Goal: Task Accomplishment & Management: Use online tool/utility

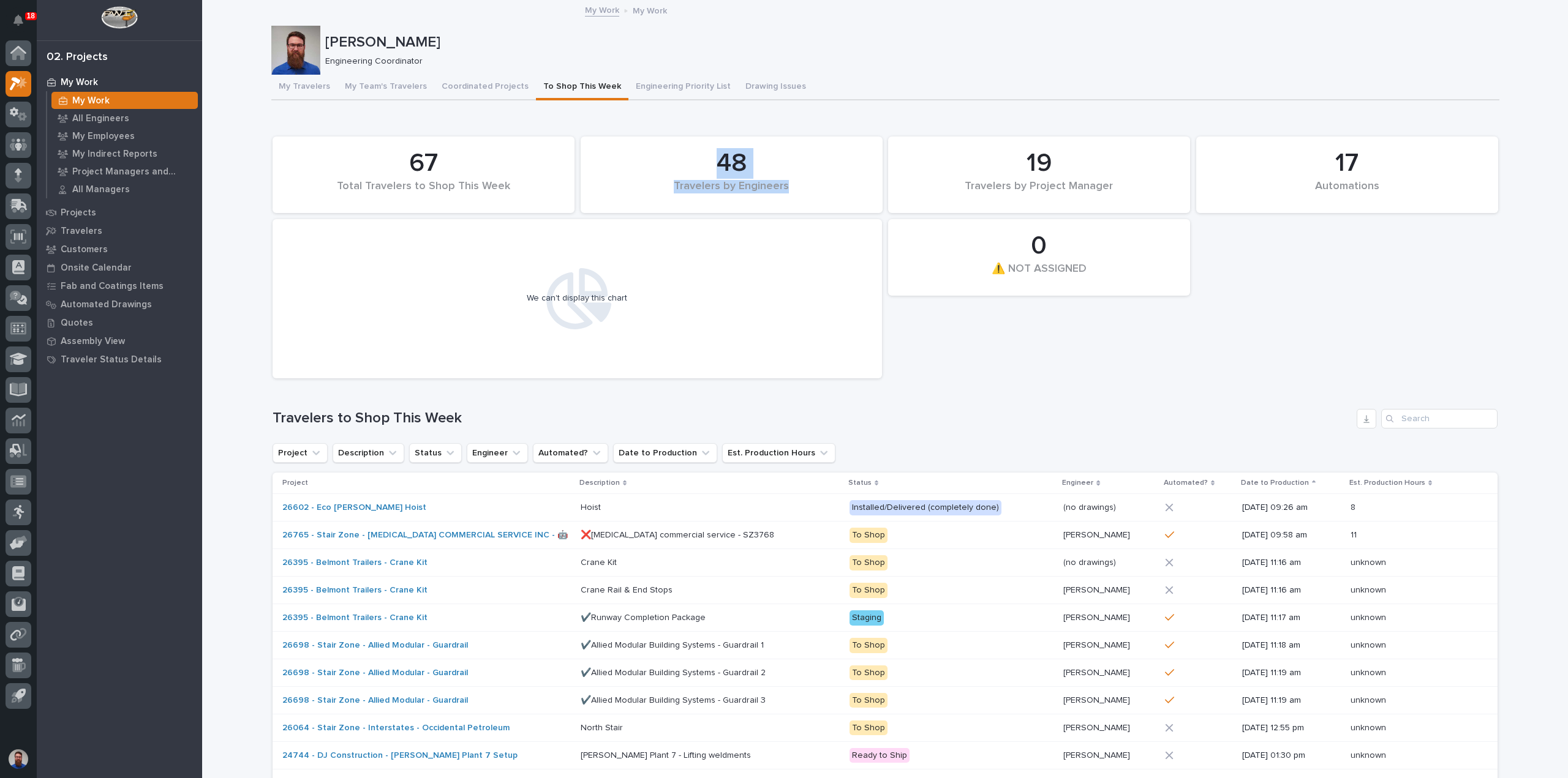
drag, startPoint x: 705, startPoint y: 156, endPoint x: 796, endPoint y: 191, distance: 97.5
click at [796, 191] on div "48 Travelers by Engineers" at bounding box center [731, 174] width 289 height 64
click at [796, 191] on div "Travelers by Engineers" at bounding box center [731, 193] width 260 height 26
click at [695, 160] on div "48 Travelers by Engineers" at bounding box center [731, 174] width 289 height 64
drag, startPoint x: 695, startPoint y: 161, endPoint x: 680, endPoint y: 159, distance: 15.1
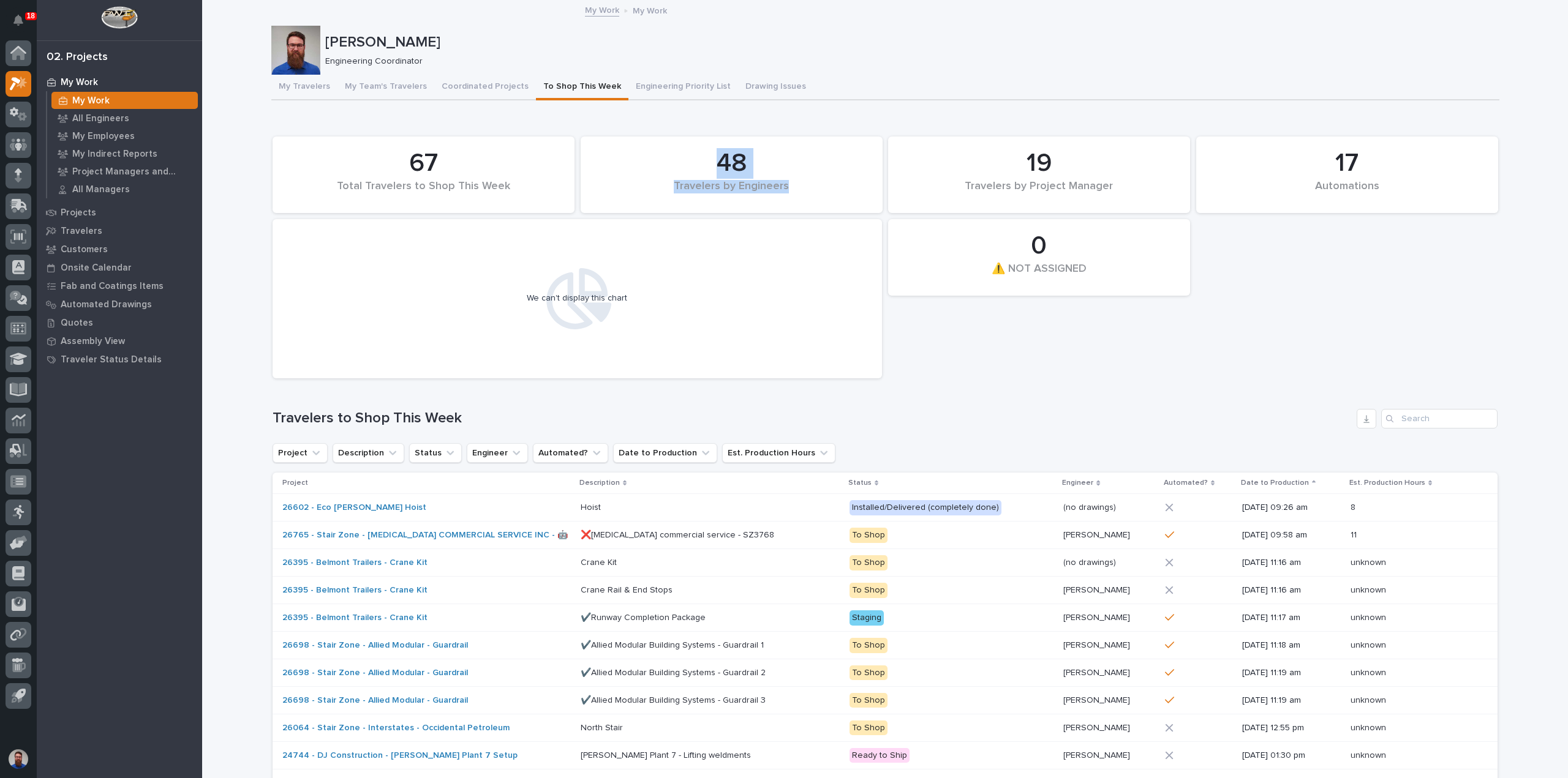
click at [696, 161] on div "48" at bounding box center [731, 164] width 260 height 31
click at [654, 155] on div "48" at bounding box center [731, 164] width 260 height 31
drag, startPoint x: 663, startPoint y: 153, endPoint x: 781, endPoint y: 183, distance: 121.8
click at [781, 183] on div "48 Travelers by Engineers" at bounding box center [731, 174] width 289 height 64
click at [782, 183] on div "Travelers by Engineers" at bounding box center [731, 193] width 260 height 26
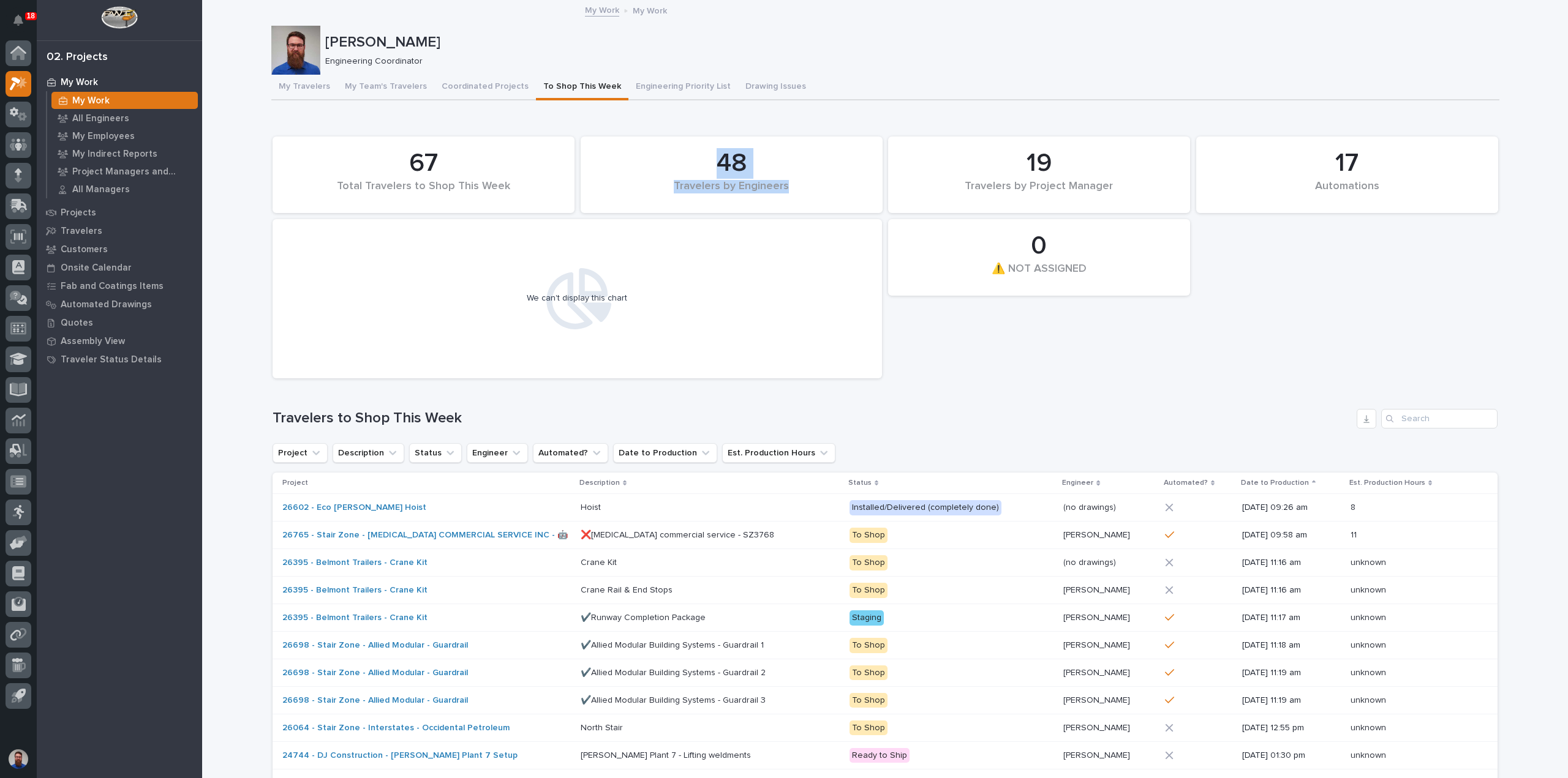
click at [778, 166] on div "48" at bounding box center [731, 164] width 260 height 31
click at [803, 161] on div "48" at bounding box center [731, 164] width 260 height 31
click at [825, 157] on div "48" at bounding box center [731, 164] width 260 height 31
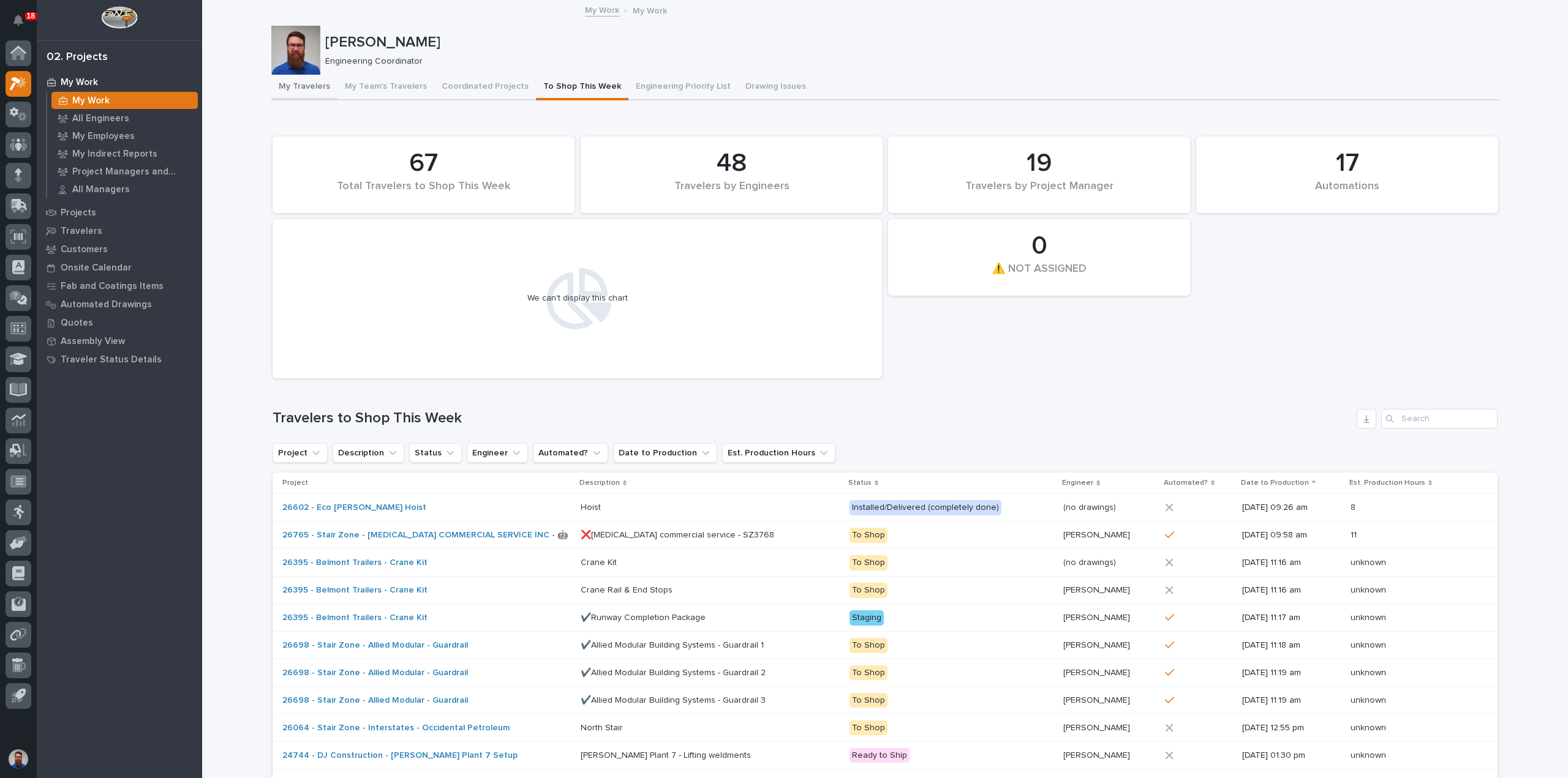
click at [296, 87] on button "My Travelers" at bounding box center [305, 88] width 66 height 26
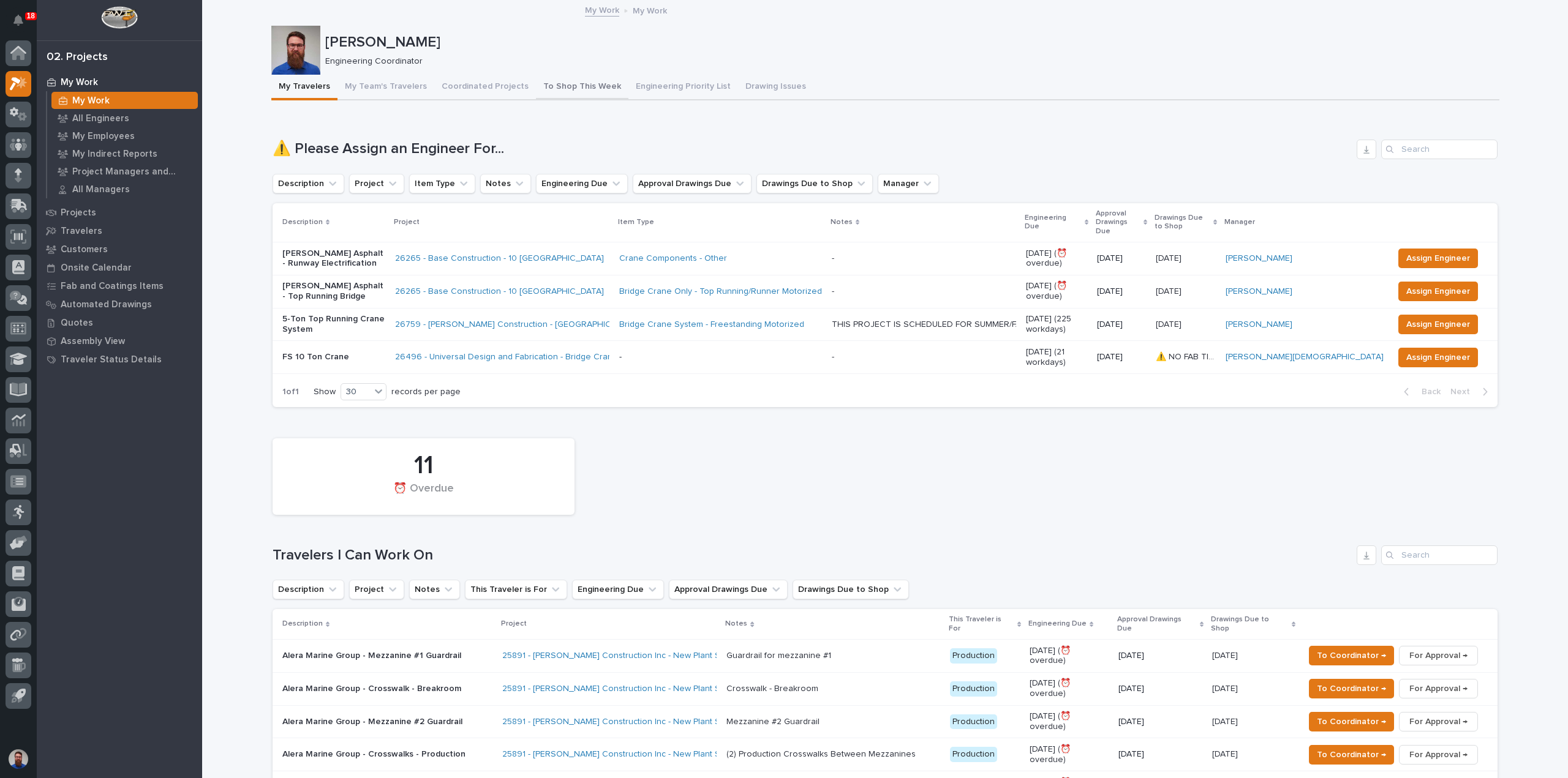
click at [557, 80] on button "To Shop This Week" at bounding box center [582, 88] width 92 height 26
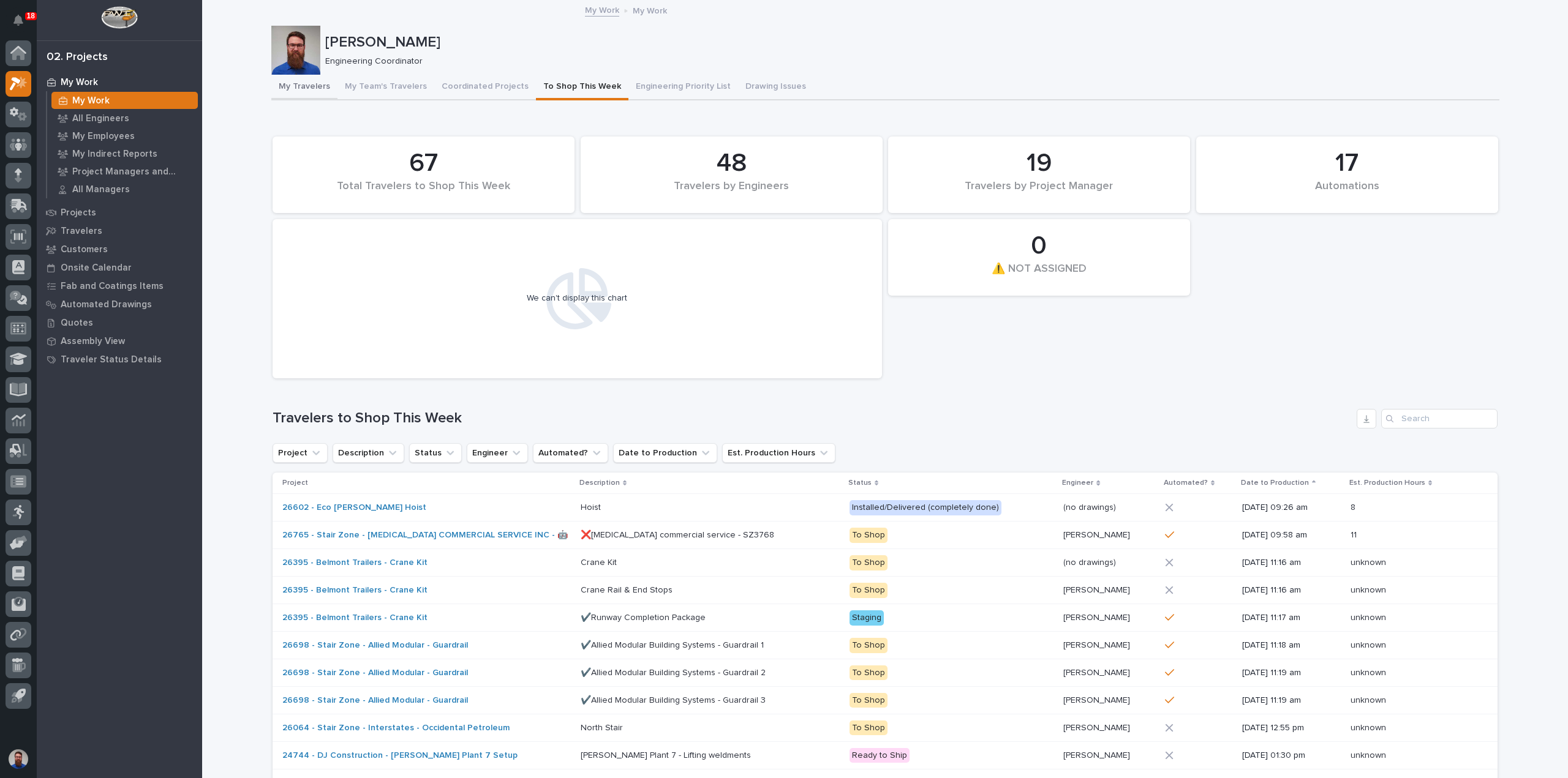
click at [306, 87] on button "My Travelers" at bounding box center [305, 88] width 66 height 26
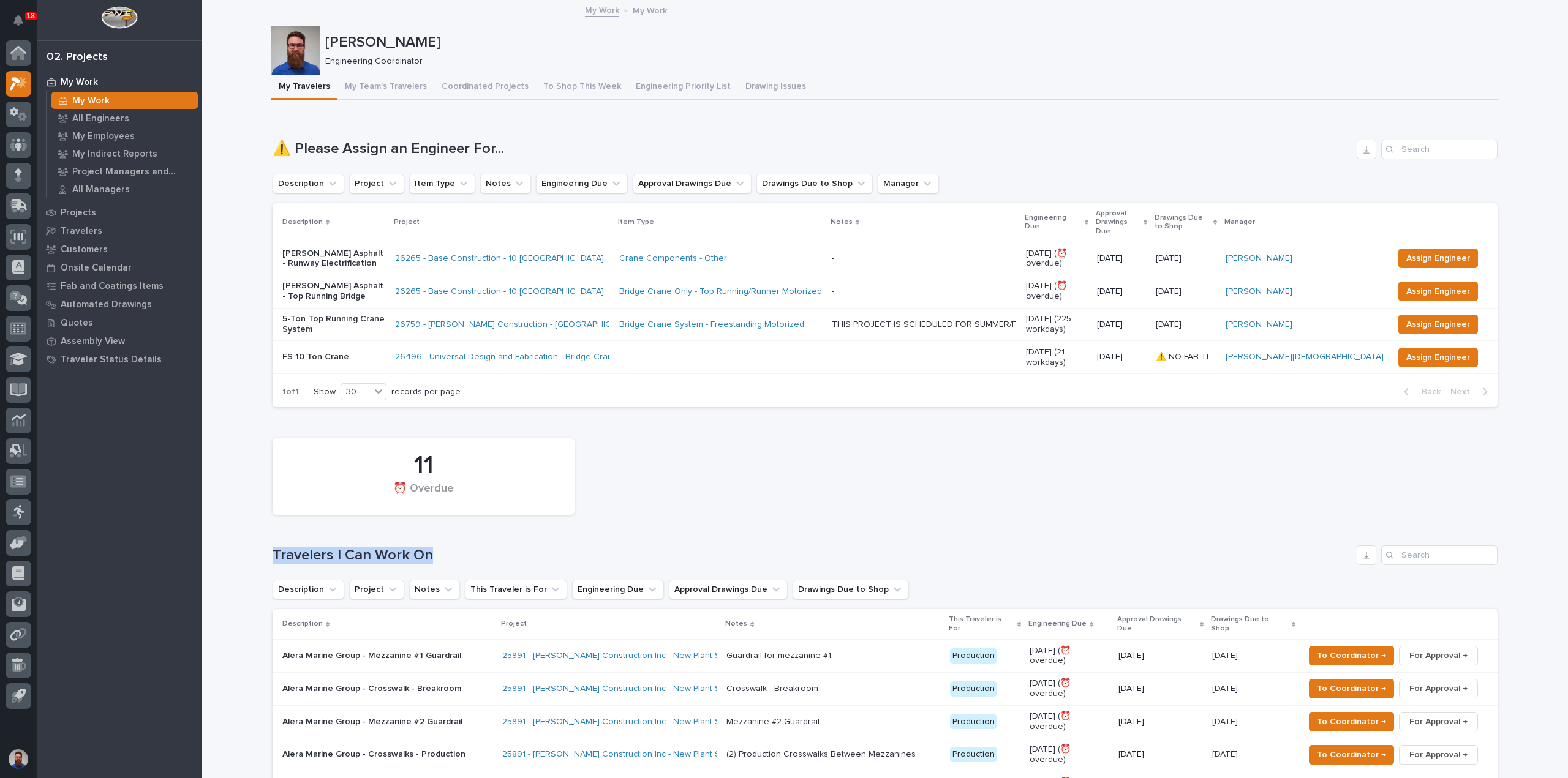
drag, startPoint x: 470, startPoint y: 541, endPoint x: 259, endPoint y: 524, distance: 211.7
drag, startPoint x: 256, startPoint y: 524, endPoint x: 462, endPoint y: 536, distance: 206.3
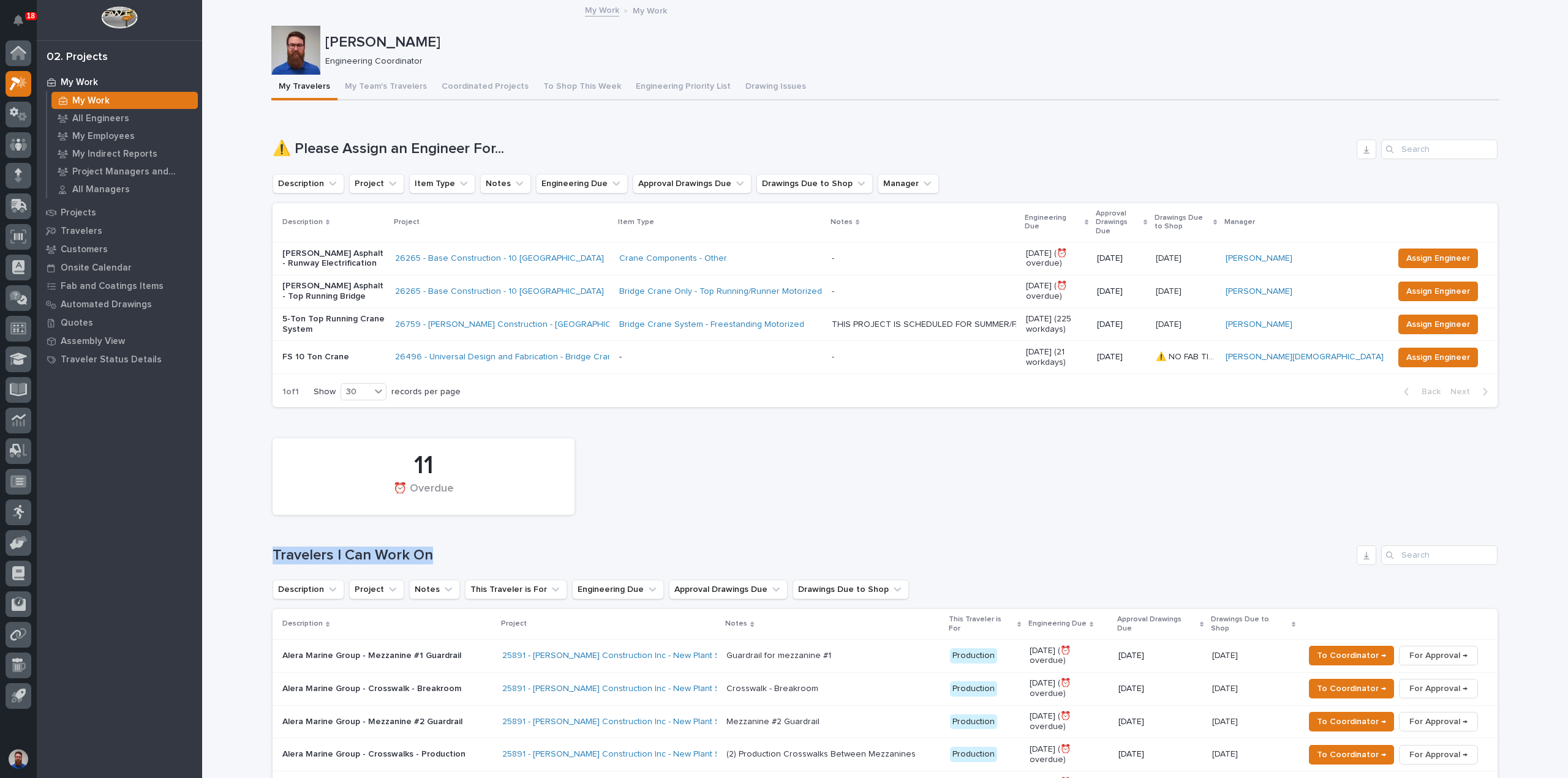
click at [462, 547] on h1 "Travelers I Can Work On" at bounding box center [812, 556] width 1079 height 18
click at [563, 88] on button "To Shop This Week" at bounding box center [582, 88] width 92 height 26
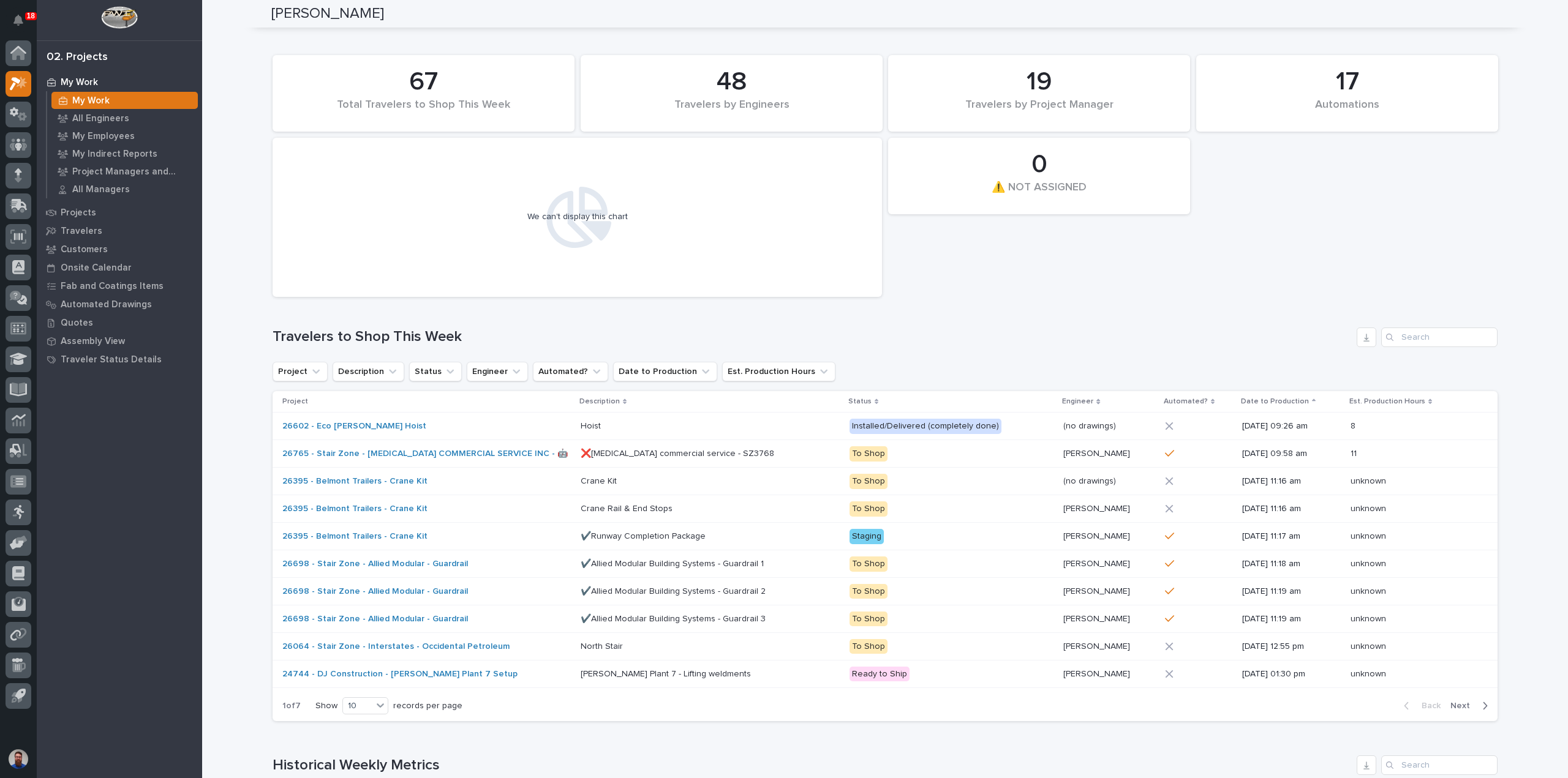
scroll to position [408, 0]
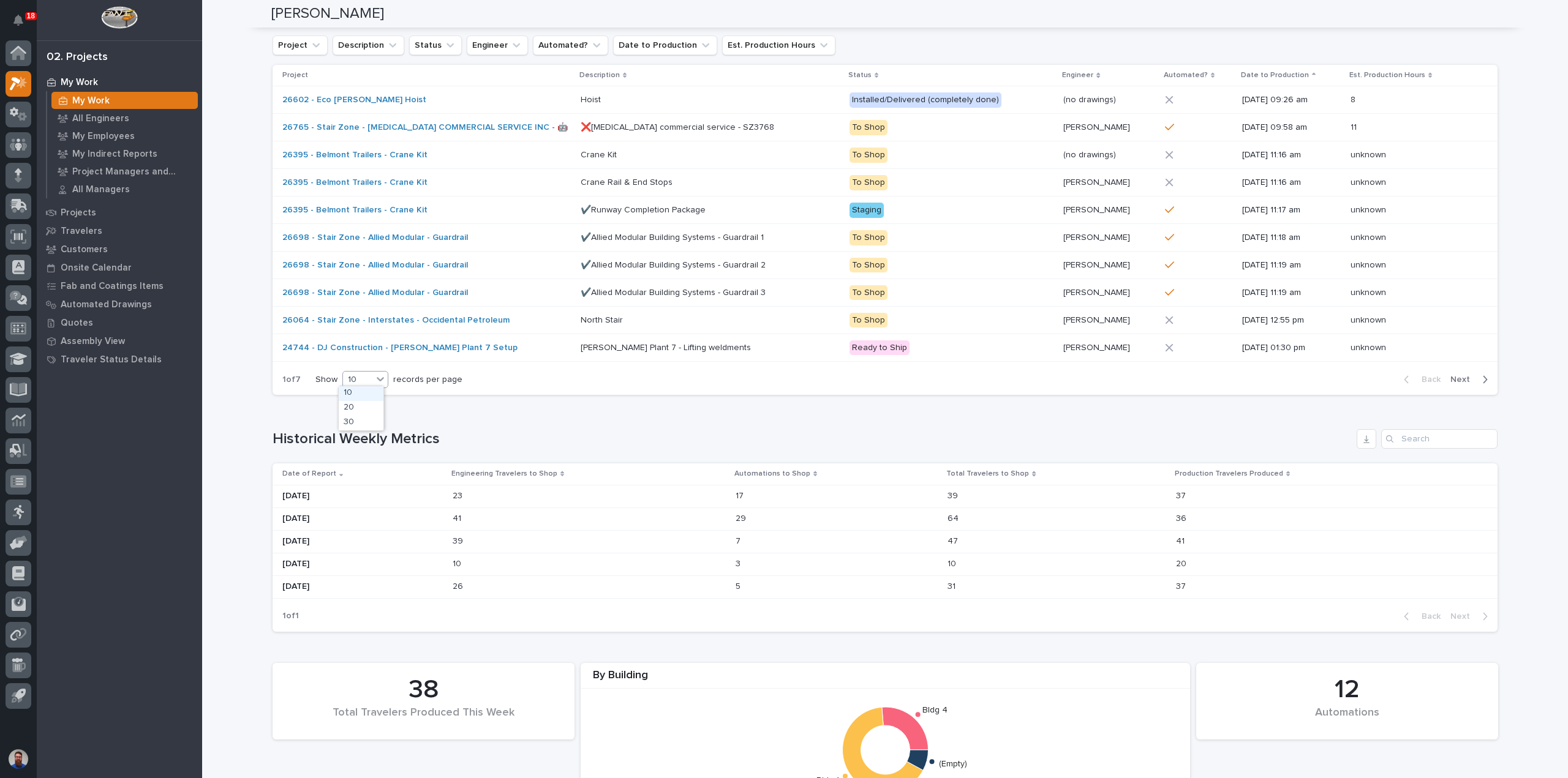
click at [375, 376] on icon at bounding box center [380, 378] width 12 height 12
click at [362, 419] on div "30" at bounding box center [361, 423] width 45 height 15
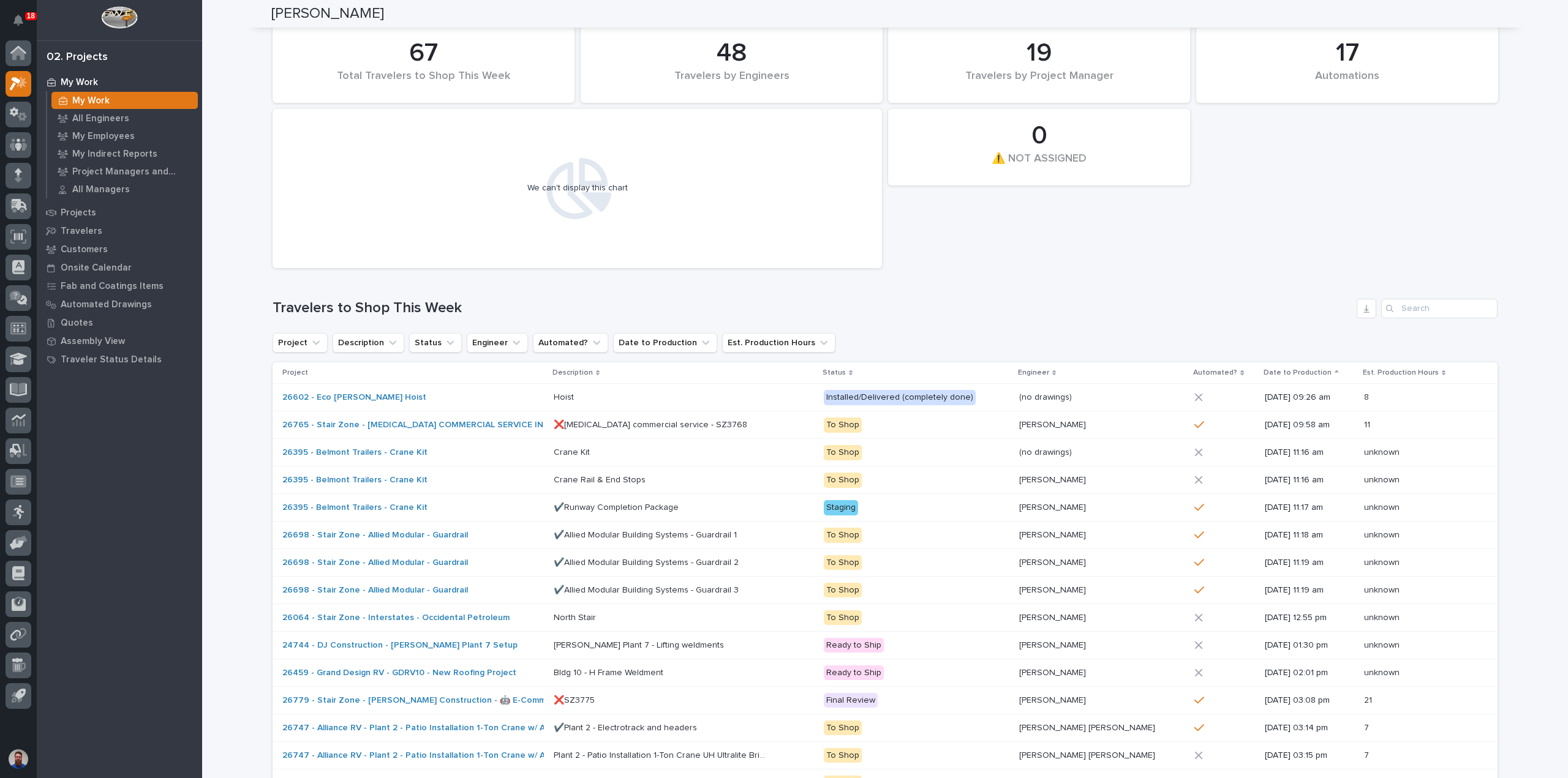
scroll to position [109, 0]
click at [510, 340] on icon "Engineer" at bounding box center [516, 343] width 12 height 12
click at [504, 336] on button "Engineer" at bounding box center [498, 344] width 62 height 19
click at [656, 314] on h1 "Travelers to Shop This Week" at bounding box center [812, 309] width 1079 height 18
click at [447, 344] on icon "Status" at bounding box center [450, 343] width 7 height 4
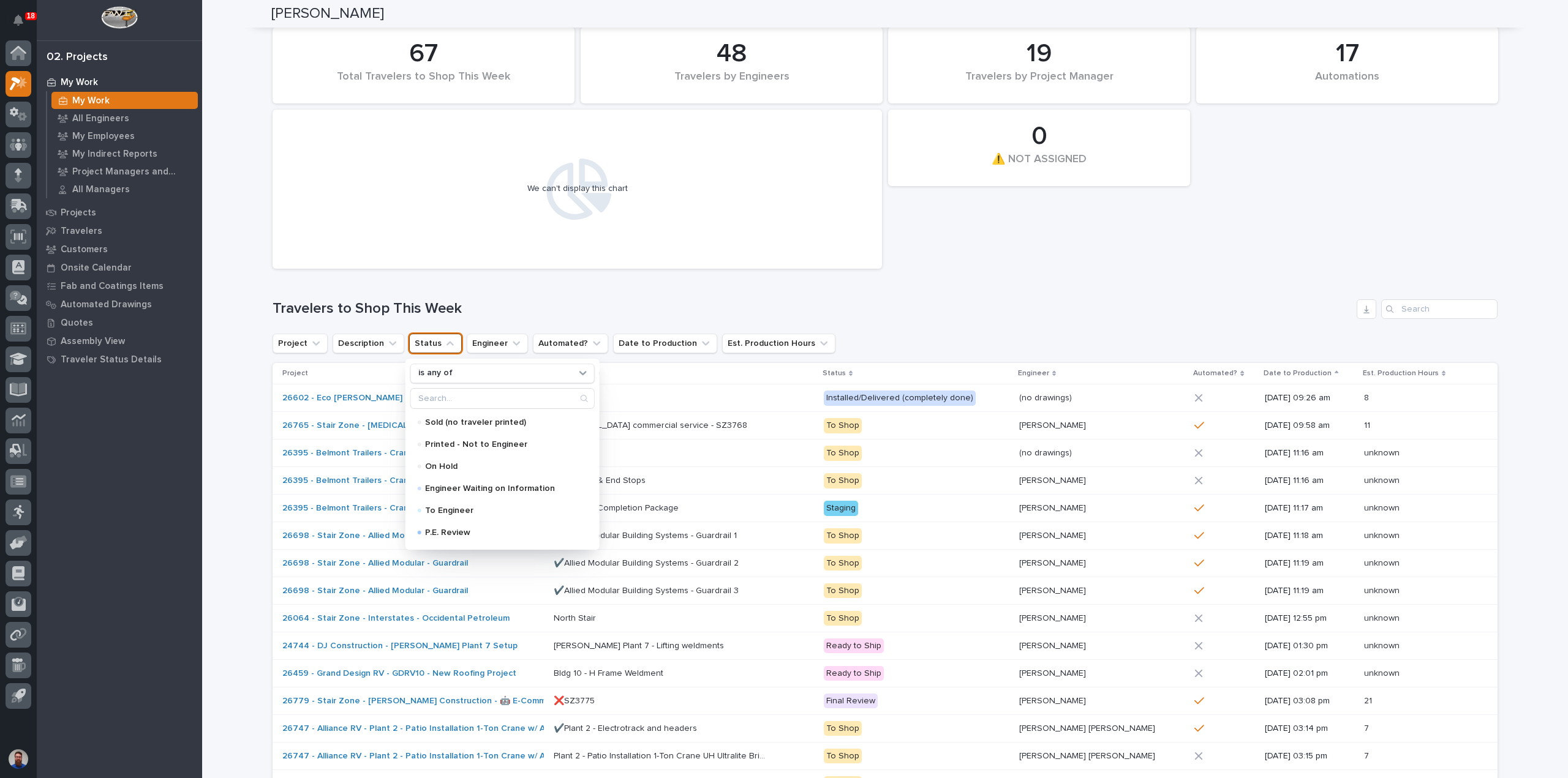
click at [447, 344] on icon "Status" at bounding box center [450, 343] width 7 height 4
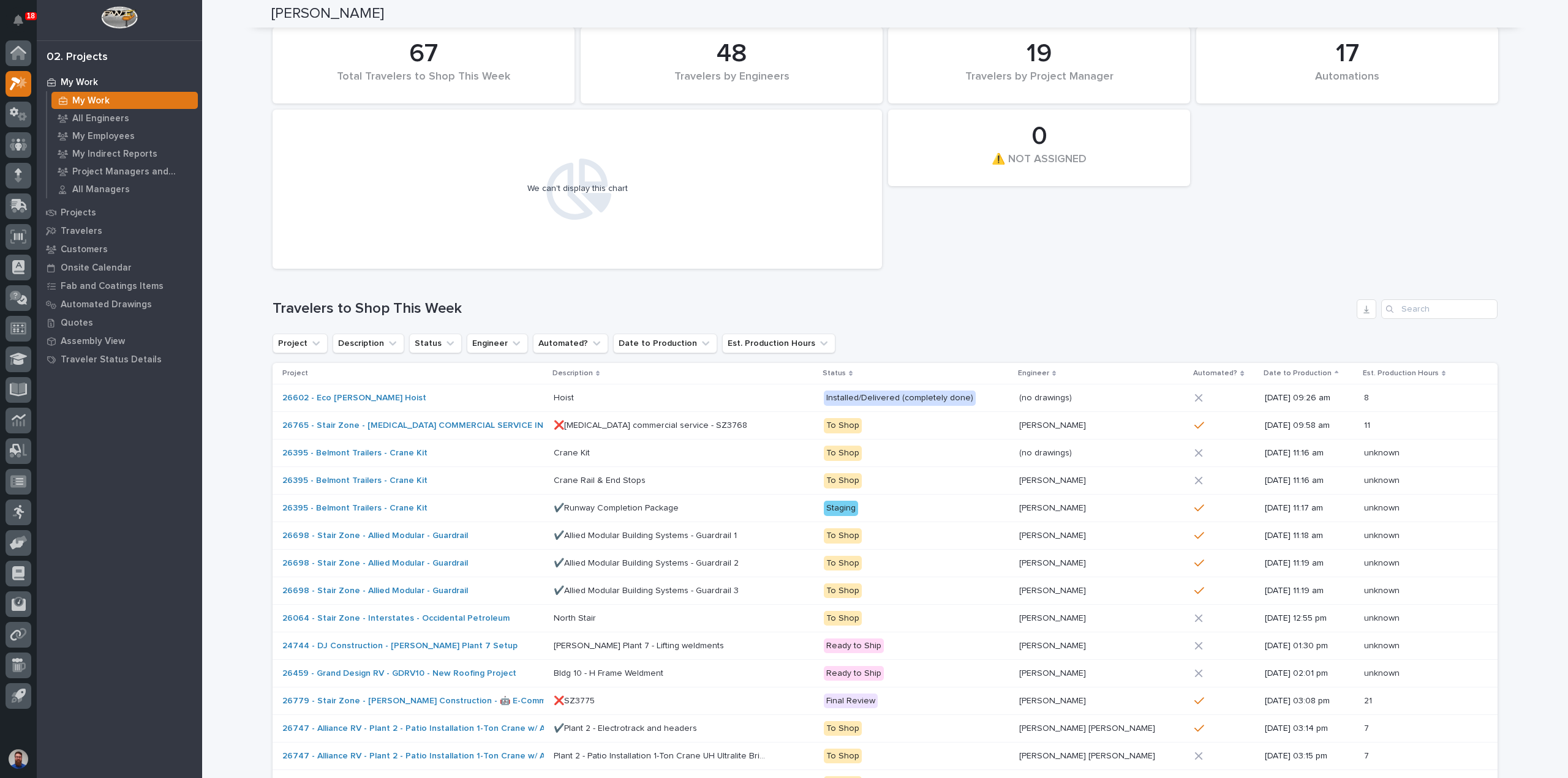
click at [996, 327] on div "17 Automations 67 Total Travelers to Shop This Week 0 ⚠️ NOT ASSIGNED 48 Travel…" at bounding box center [885, 632] width 1225 height 1223
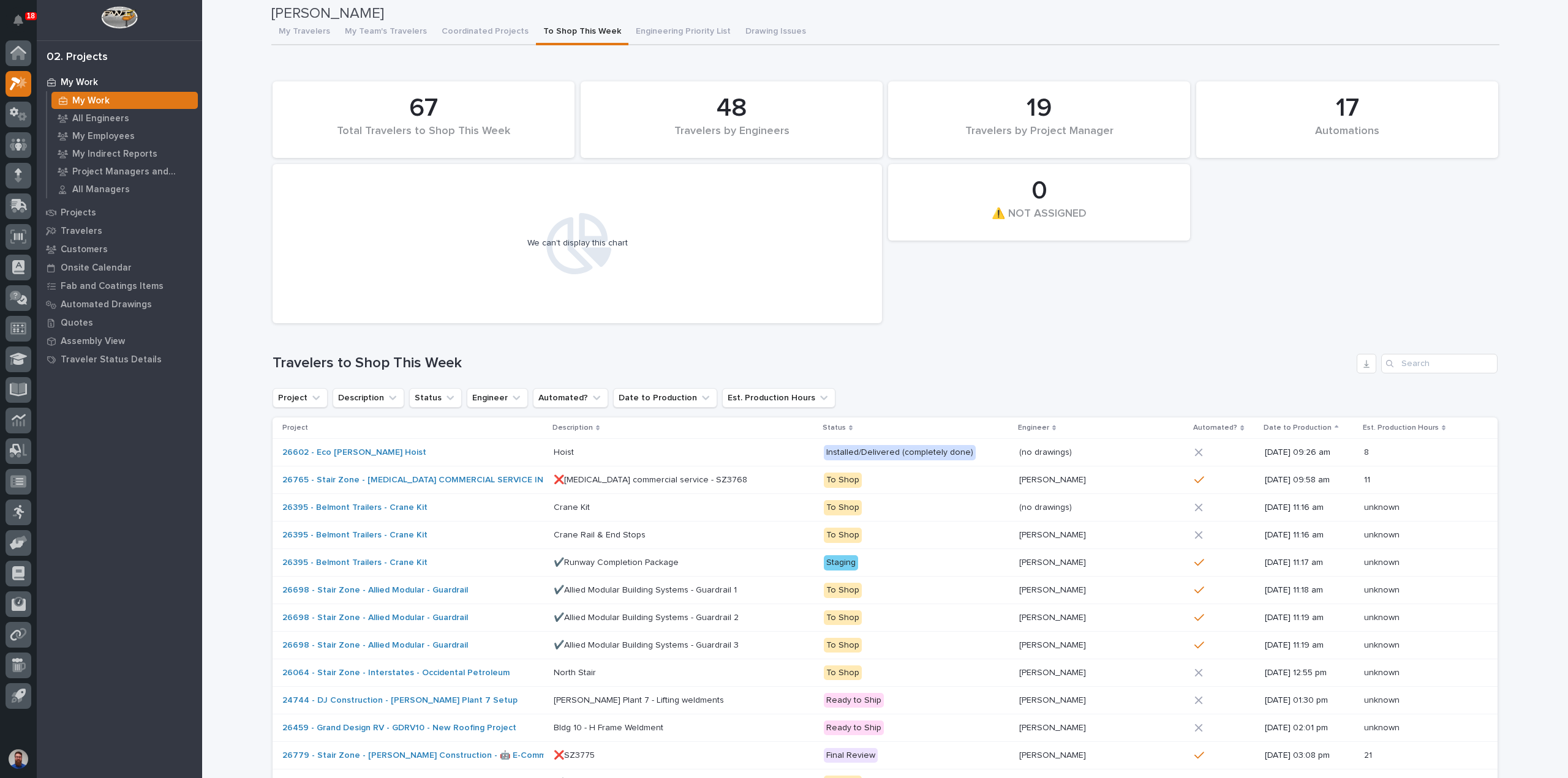
scroll to position [0, 0]
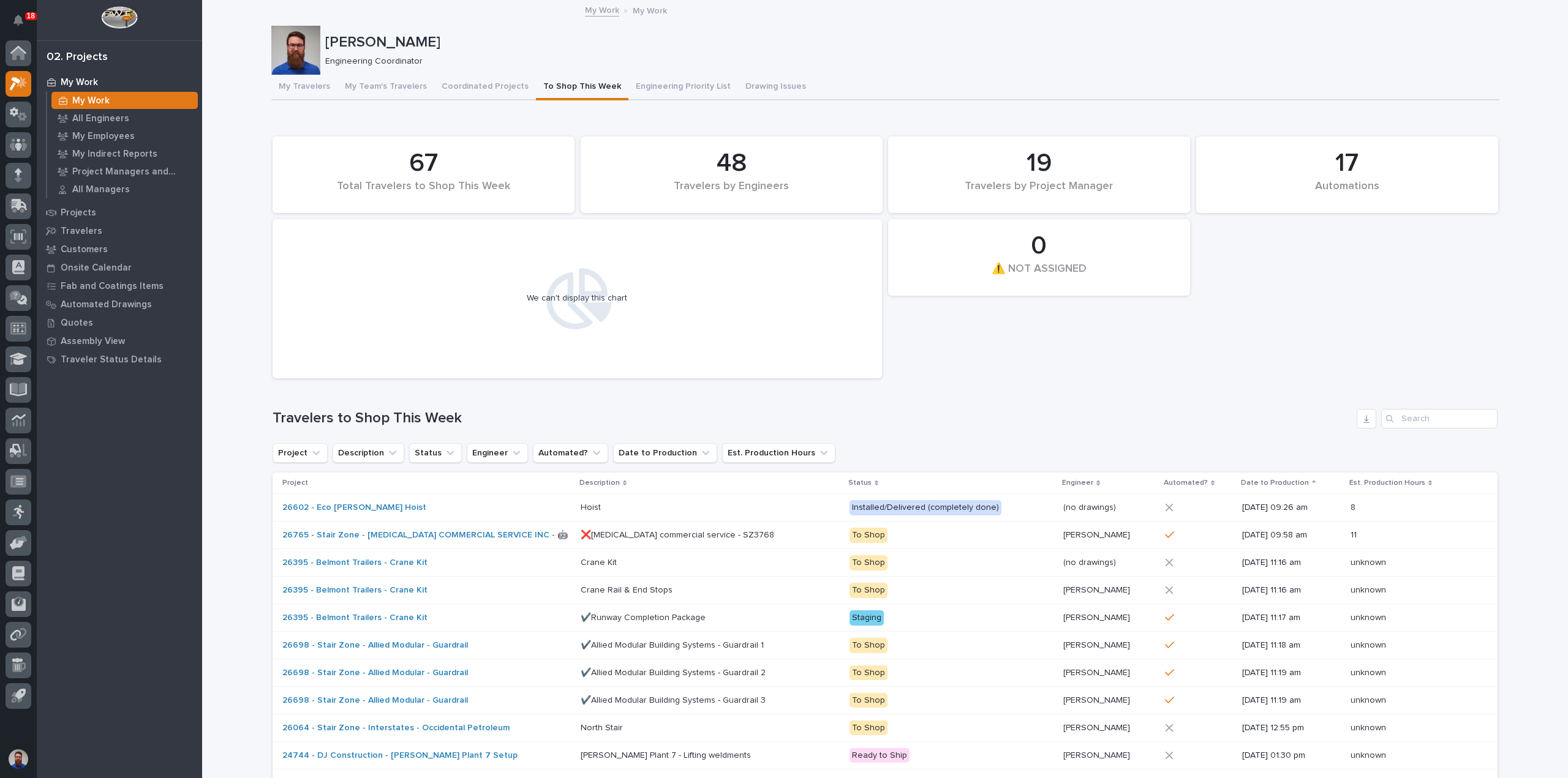
click at [897, 382] on div "17 Automations 67 Total Travelers to Shop This Week 0 ⚠️ NOT ASSIGNED 48 Travel…" at bounding box center [885, 258] width 1237 height 254
drag, startPoint x: 509, startPoint y: 297, endPoint x: 724, endPoint y: 336, distance: 218.5
click at [724, 336] on div "We can't display this chart" at bounding box center [577, 298] width 598 height 147
click at [724, 335] on div "We can't display this chart" at bounding box center [577, 298] width 598 height 147
click at [925, 365] on div "17 Automations 67 Total Travelers to Shop This Week 0 ⚠️ NOT ASSIGNED 48 Travel…" at bounding box center [885, 258] width 1237 height 254
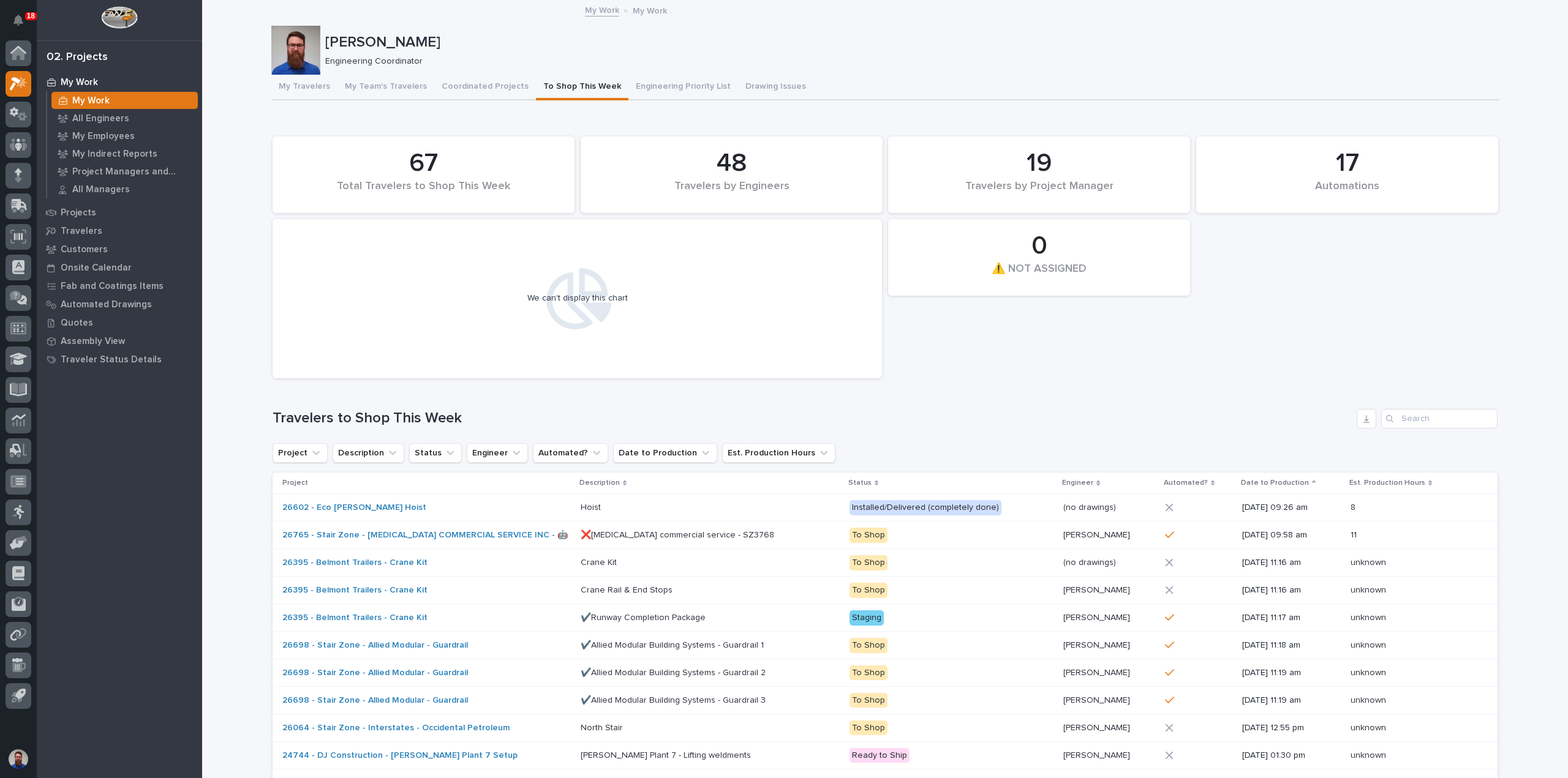
click at [1223, 350] on div "17 Automations 67 Total Travelers to Shop This Week 0 ⚠️ NOT ASSIGNED 48 Travel…" at bounding box center [885, 258] width 1237 height 254
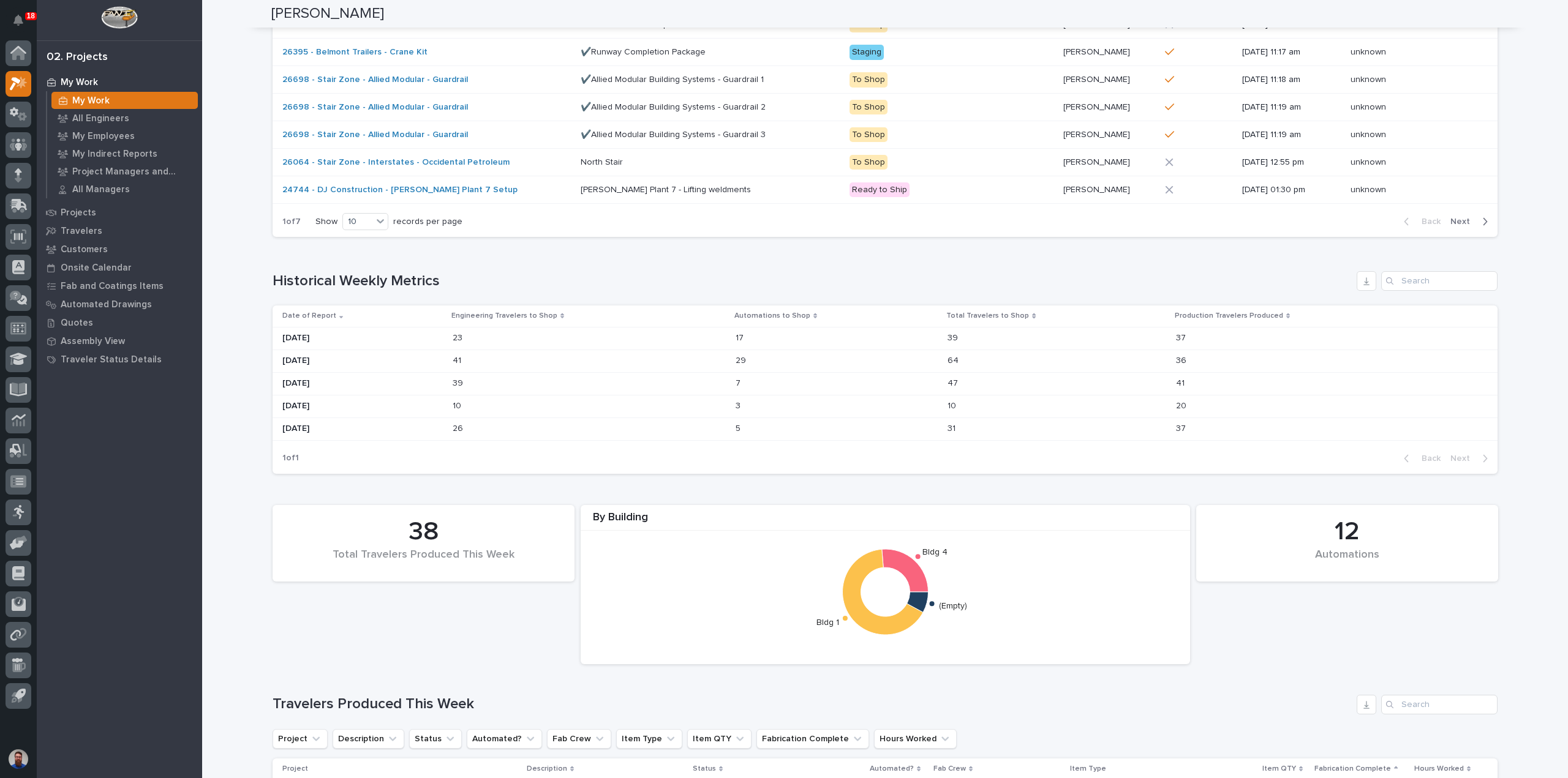
scroll to position [816, 0]
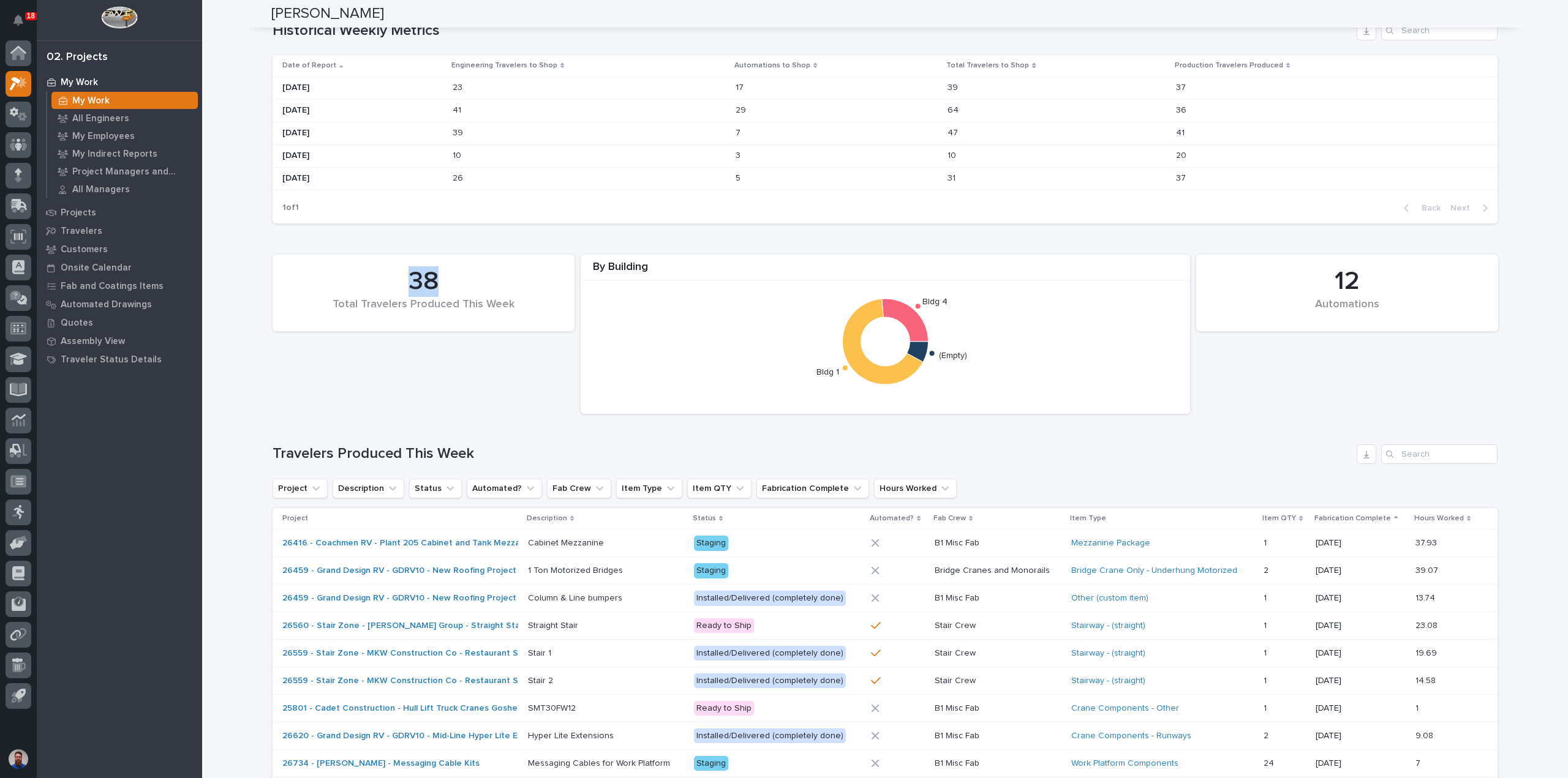
click at [560, 286] on div "38 Total Travelers Produced This Week" at bounding box center [423, 293] width 289 height 64
click at [560, 287] on div "38 Total Travelers Produced This Week" at bounding box center [423, 293] width 289 height 64
drag, startPoint x: 552, startPoint y: 294, endPoint x: 331, endPoint y: 280, distance: 221.4
click at [331, 280] on div "38 Total Travelers Produced This Week" at bounding box center [423, 293] width 289 height 64
click at [331, 280] on div "38" at bounding box center [423, 282] width 260 height 31
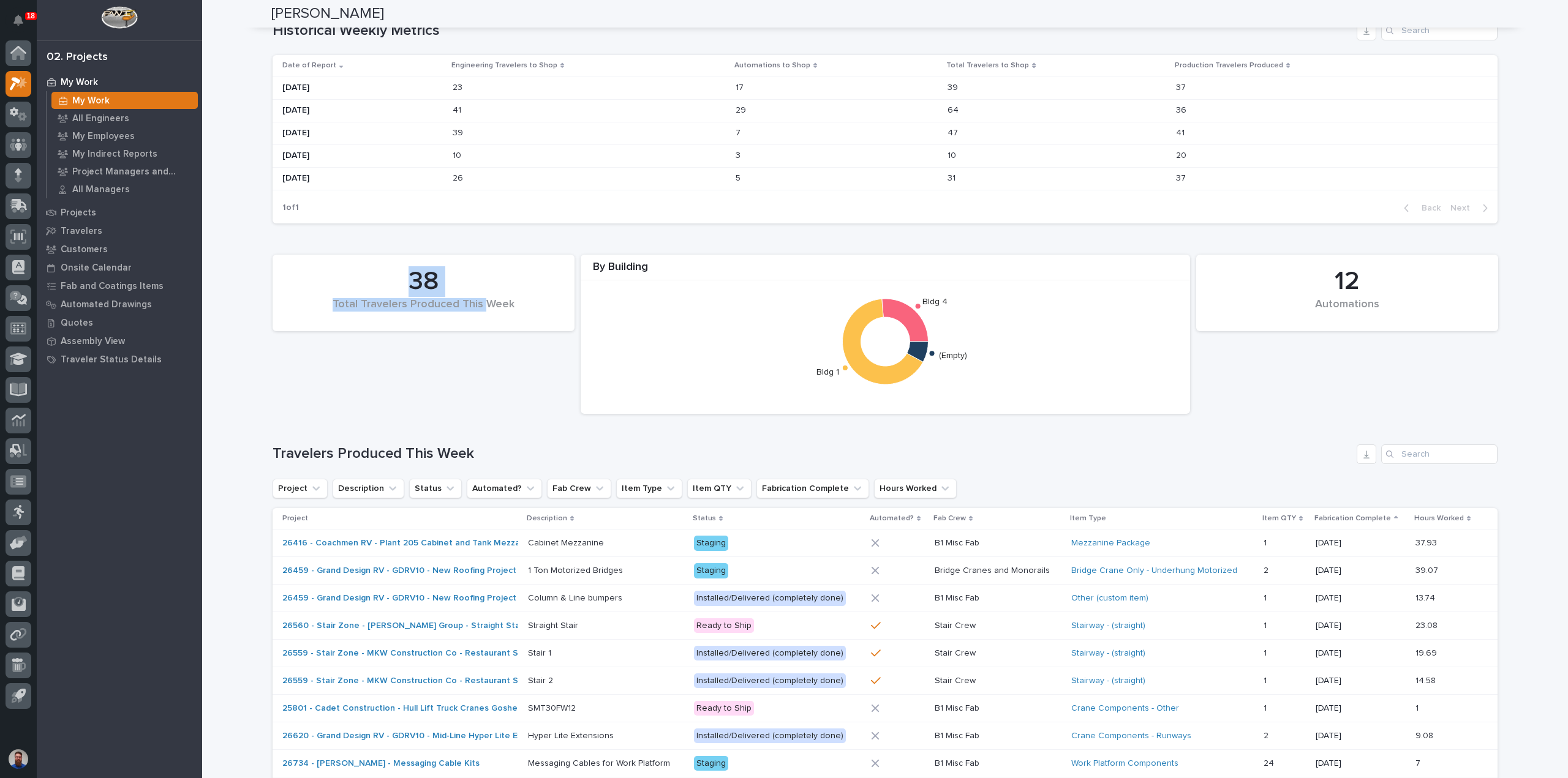
drag, startPoint x: 341, startPoint y: 260, endPoint x: 485, endPoint y: 319, distance: 155.6
click at [483, 322] on div "38 Total Travelers Produced This Week" at bounding box center [423, 293] width 302 height 76
click at [485, 319] on div "Total Travelers Produced This Week" at bounding box center [423, 311] width 260 height 26
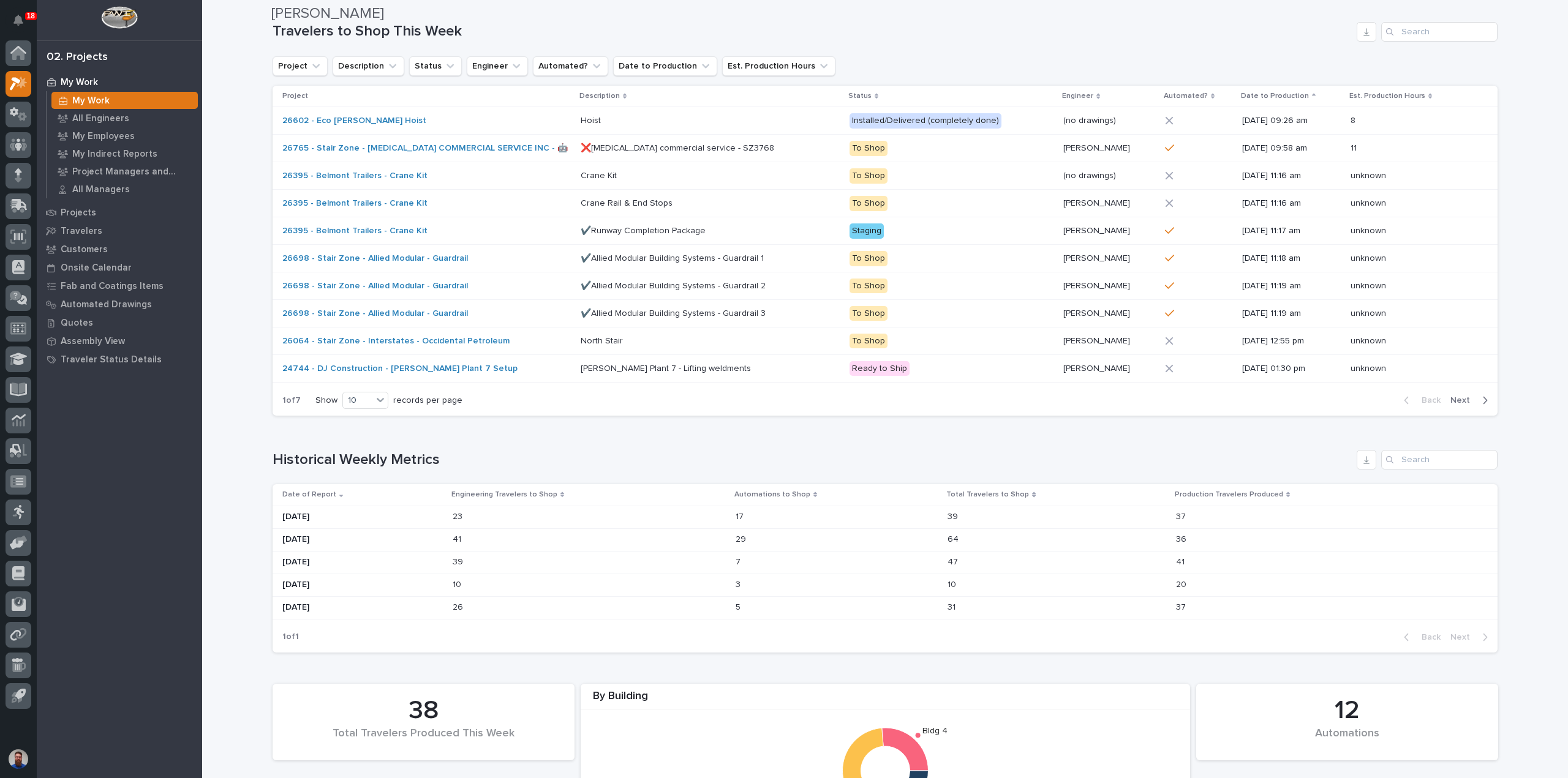
scroll to position [408, 0]
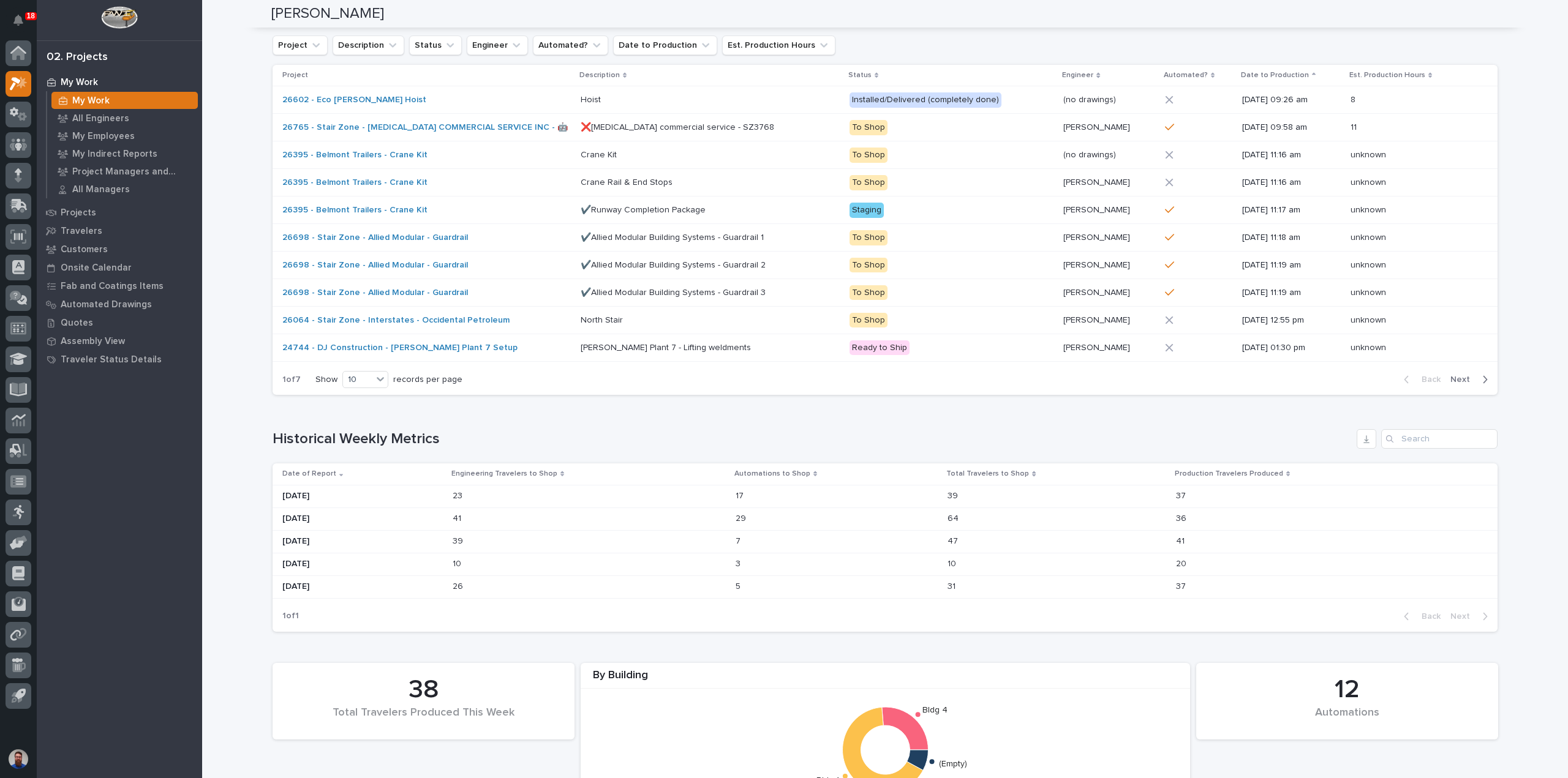
click at [386, 374] on div "Show 10 records per page" at bounding box center [391, 379] width 152 height 17
click at [377, 377] on icon at bounding box center [380, 378] width 7 height 4
click at [357, 420] on div "30" at bounding box center [361, 423] width 45 height 15
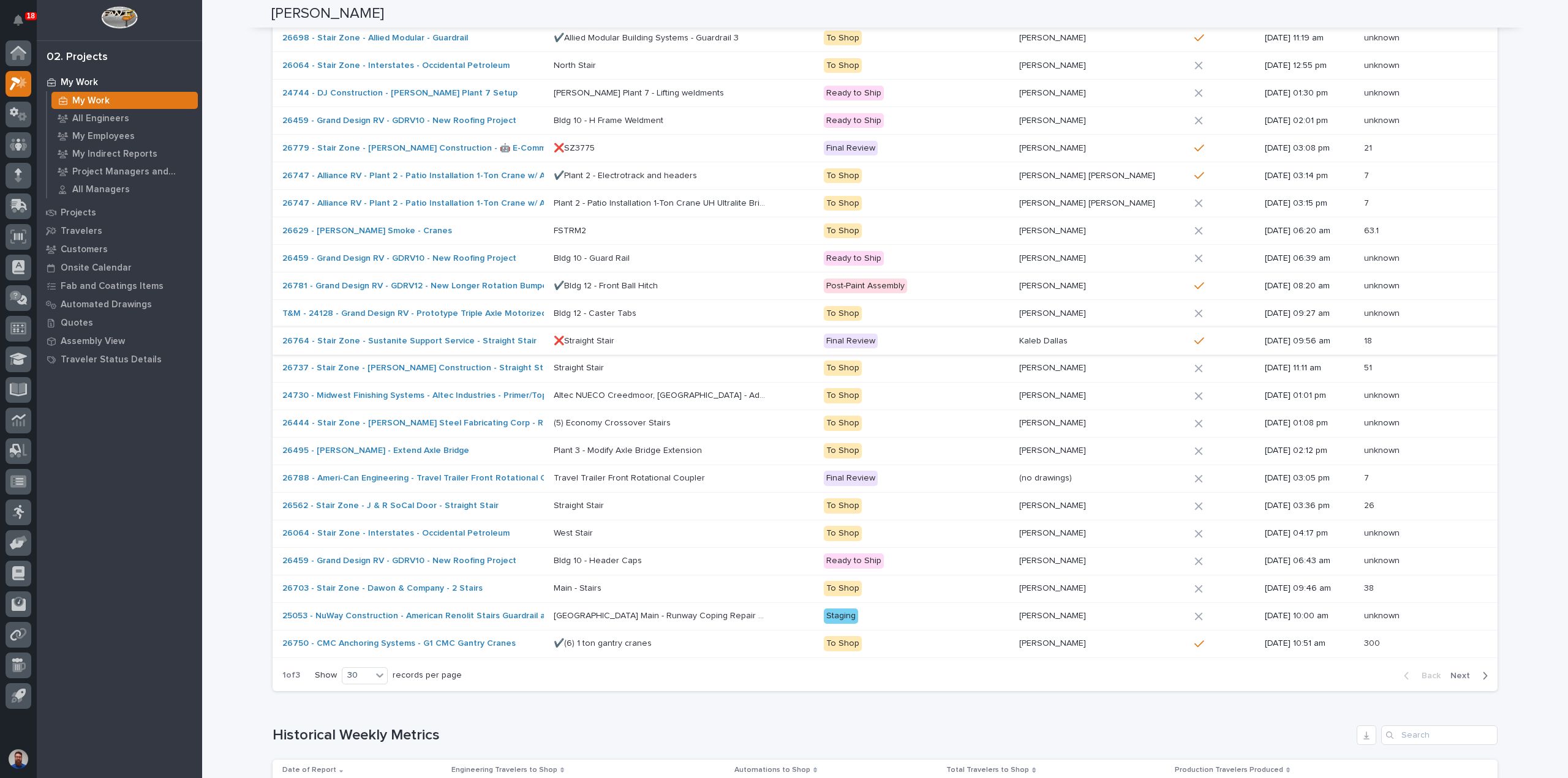
scroll to position [681, 0]
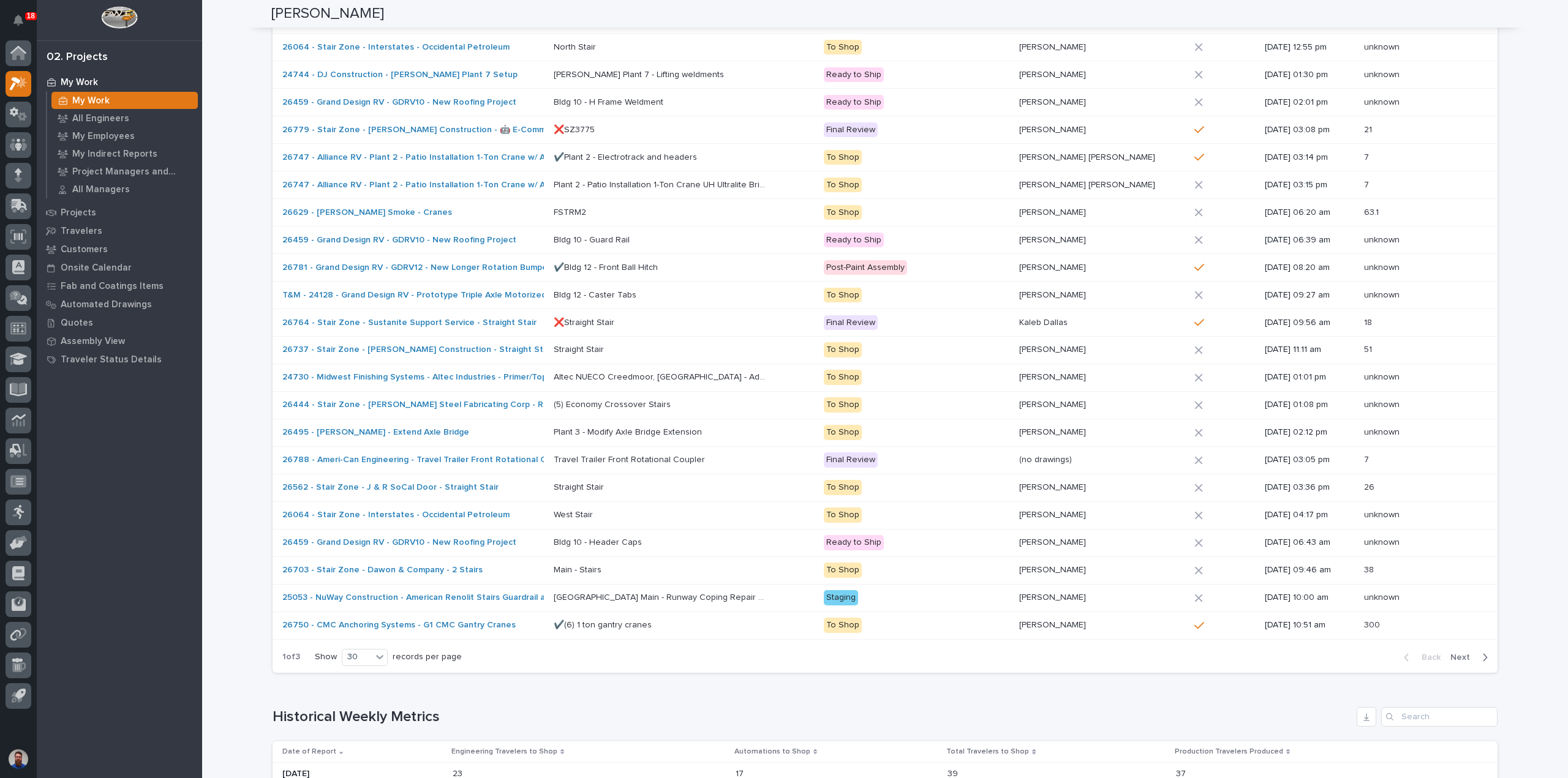
click at [1464, 652] on span "Next" at bounding box center [1463, 658] width 27 height 11
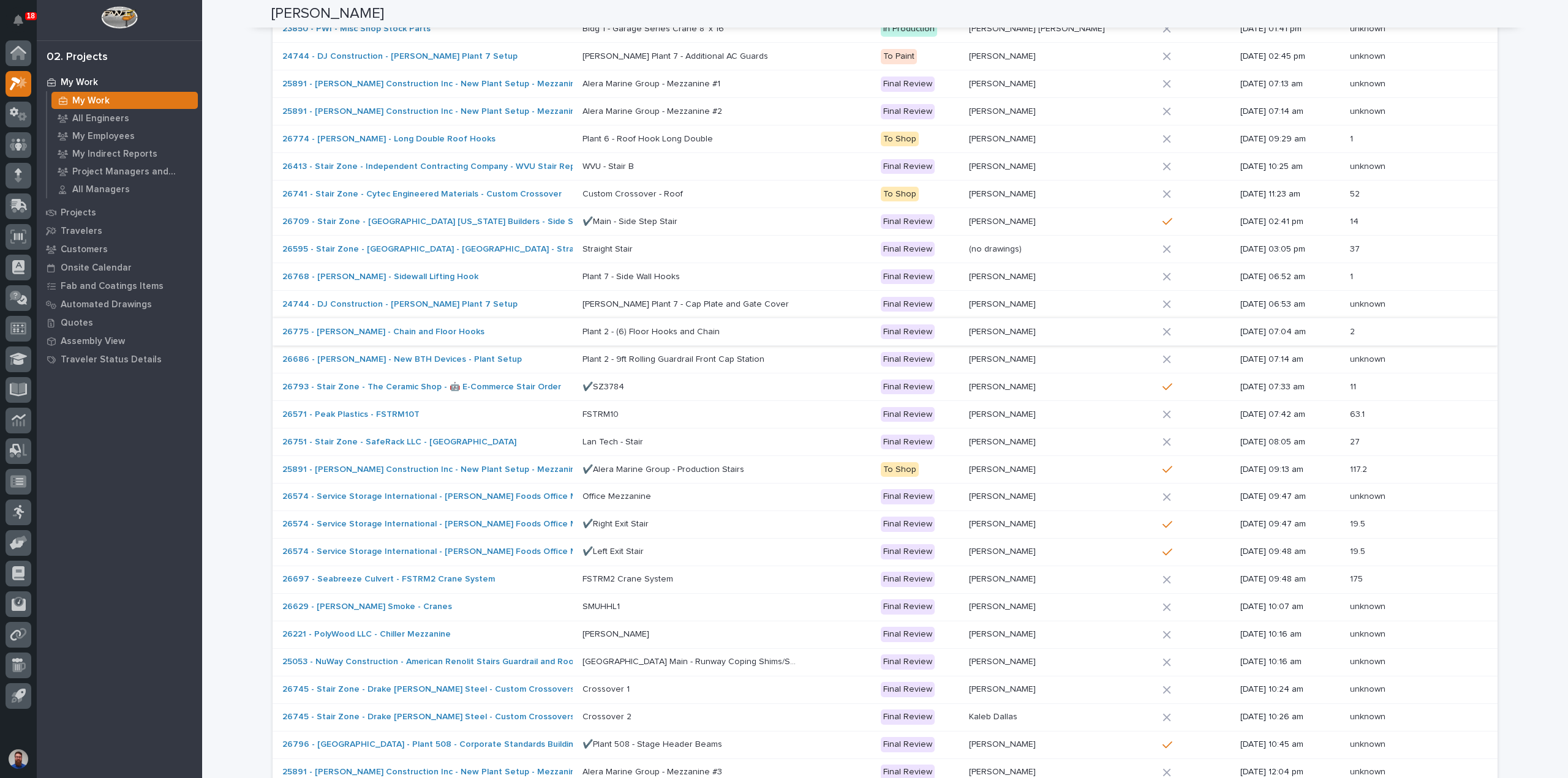
scroll to position [600, 0]
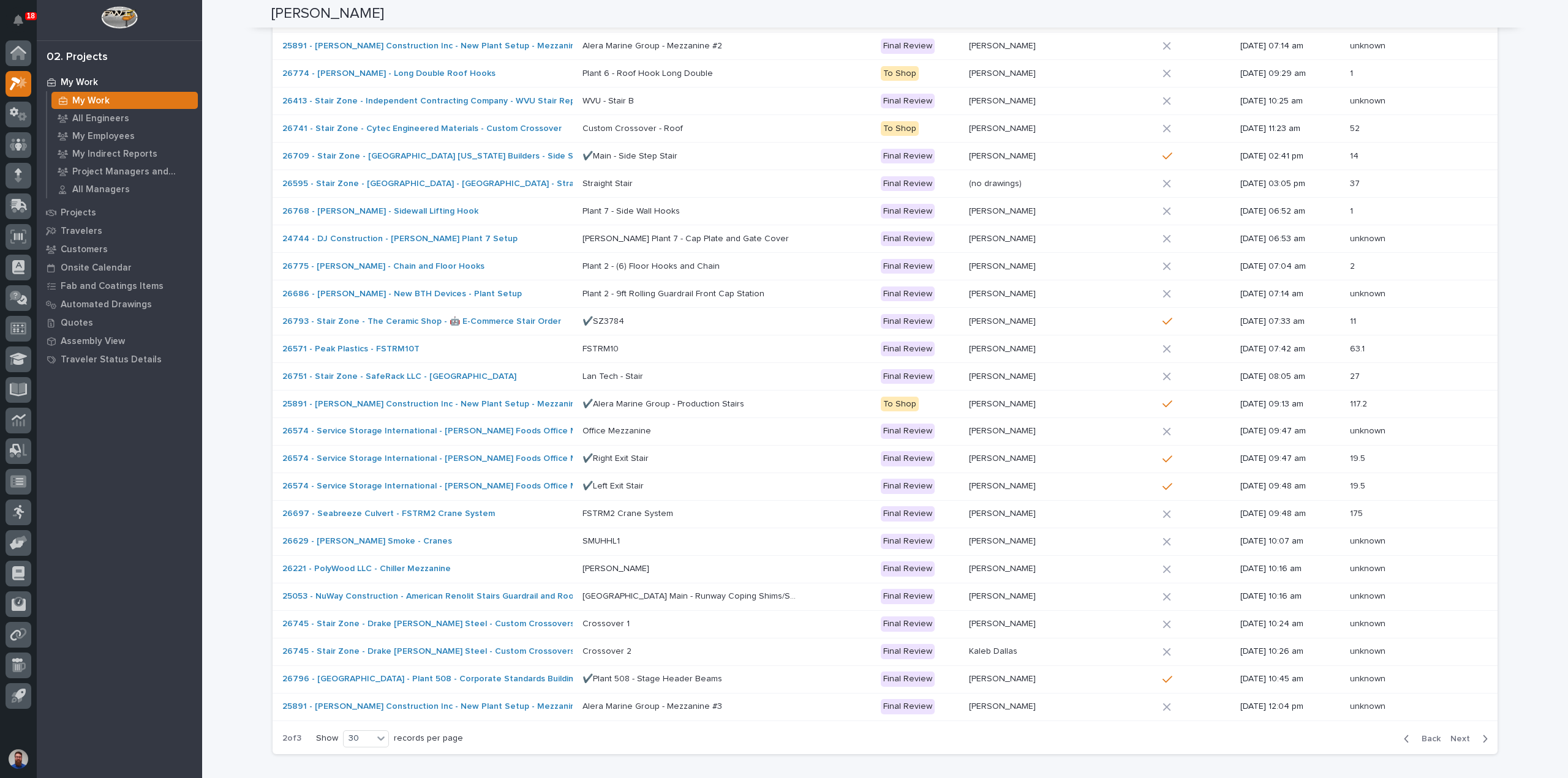
click at [1459, 733] on span "Next" at bounding box center [1463, 739] width 27 height 11
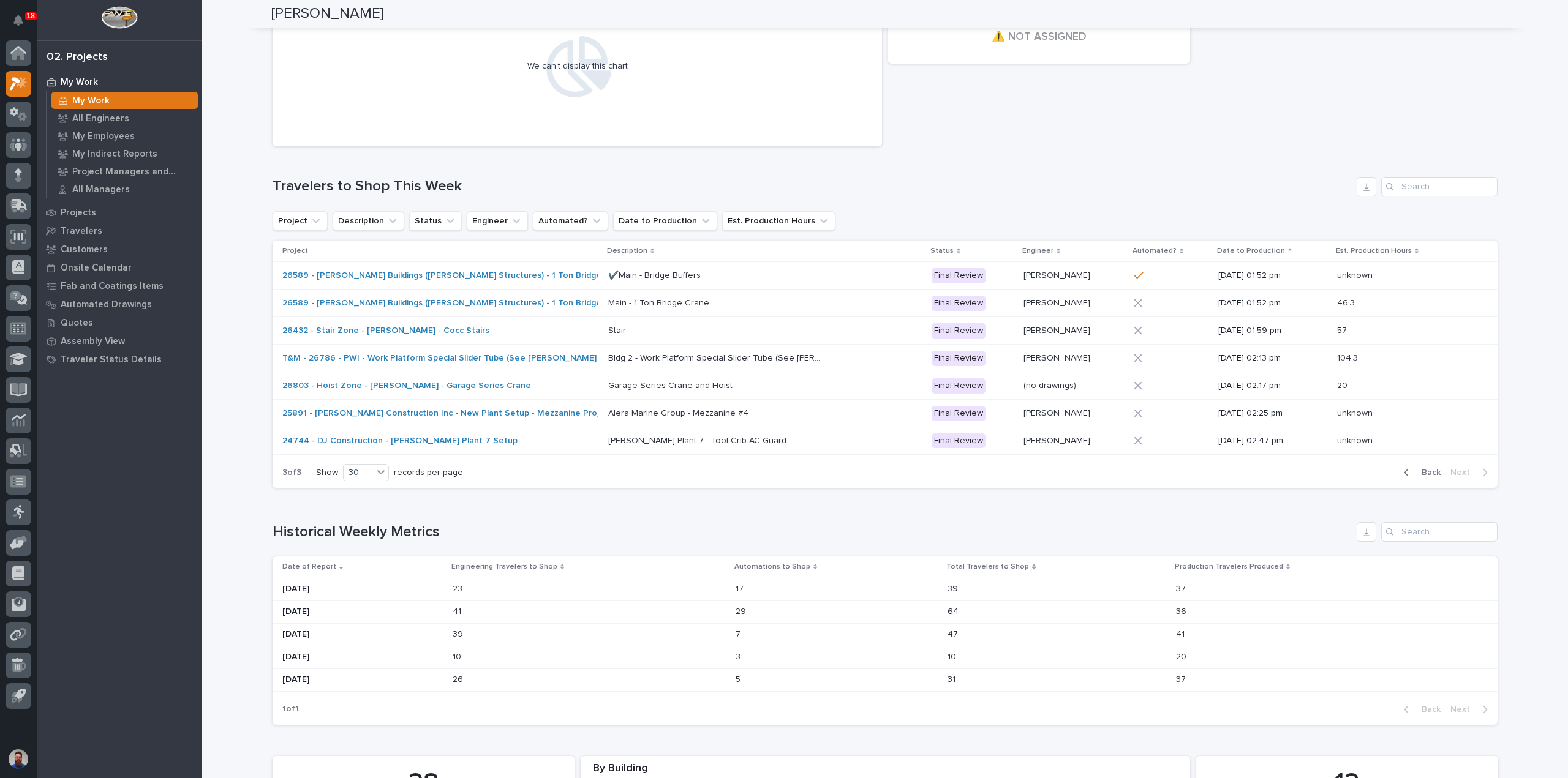
scroll to position [203, 0]
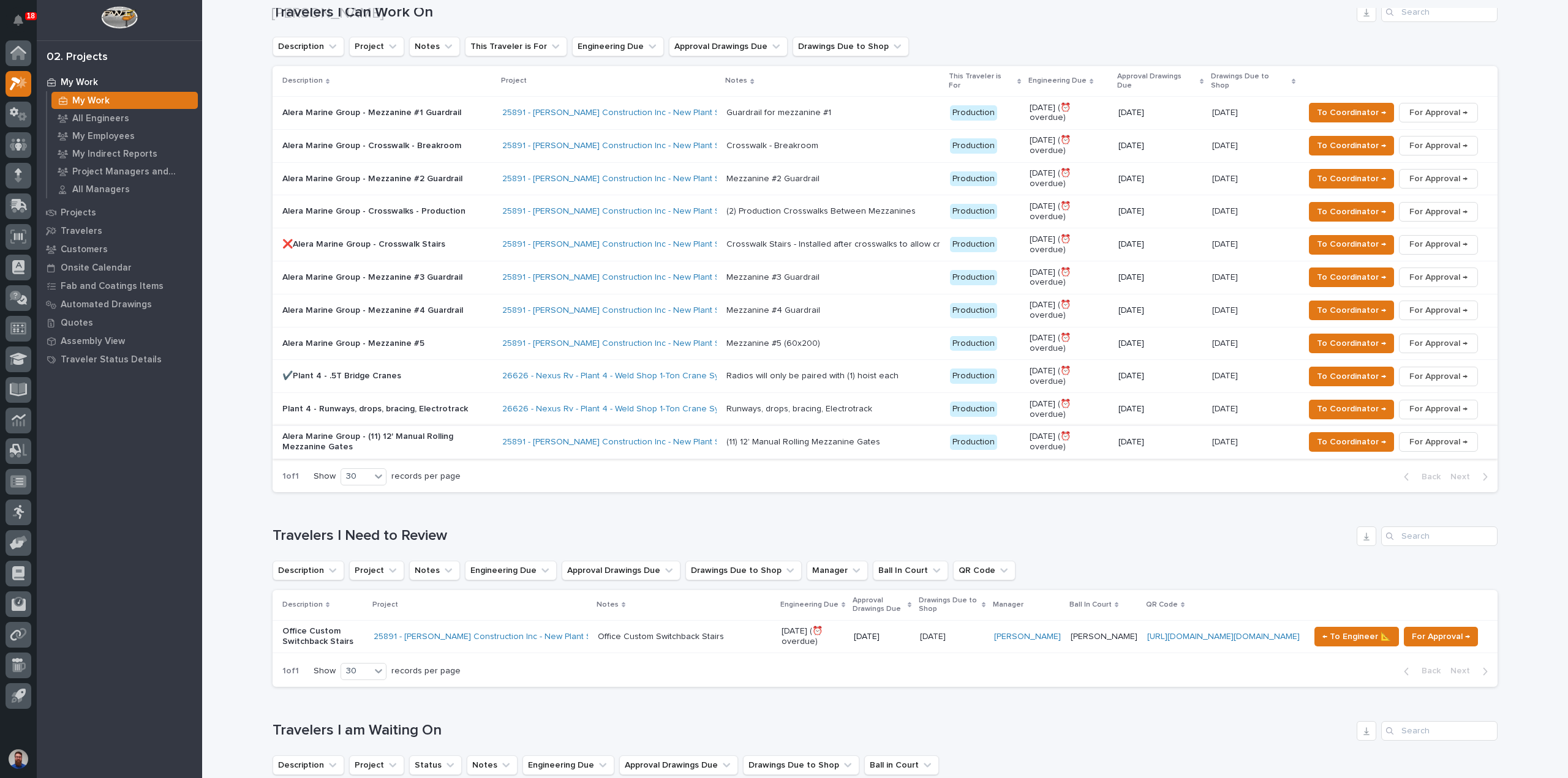
scroll to position [652, 0]
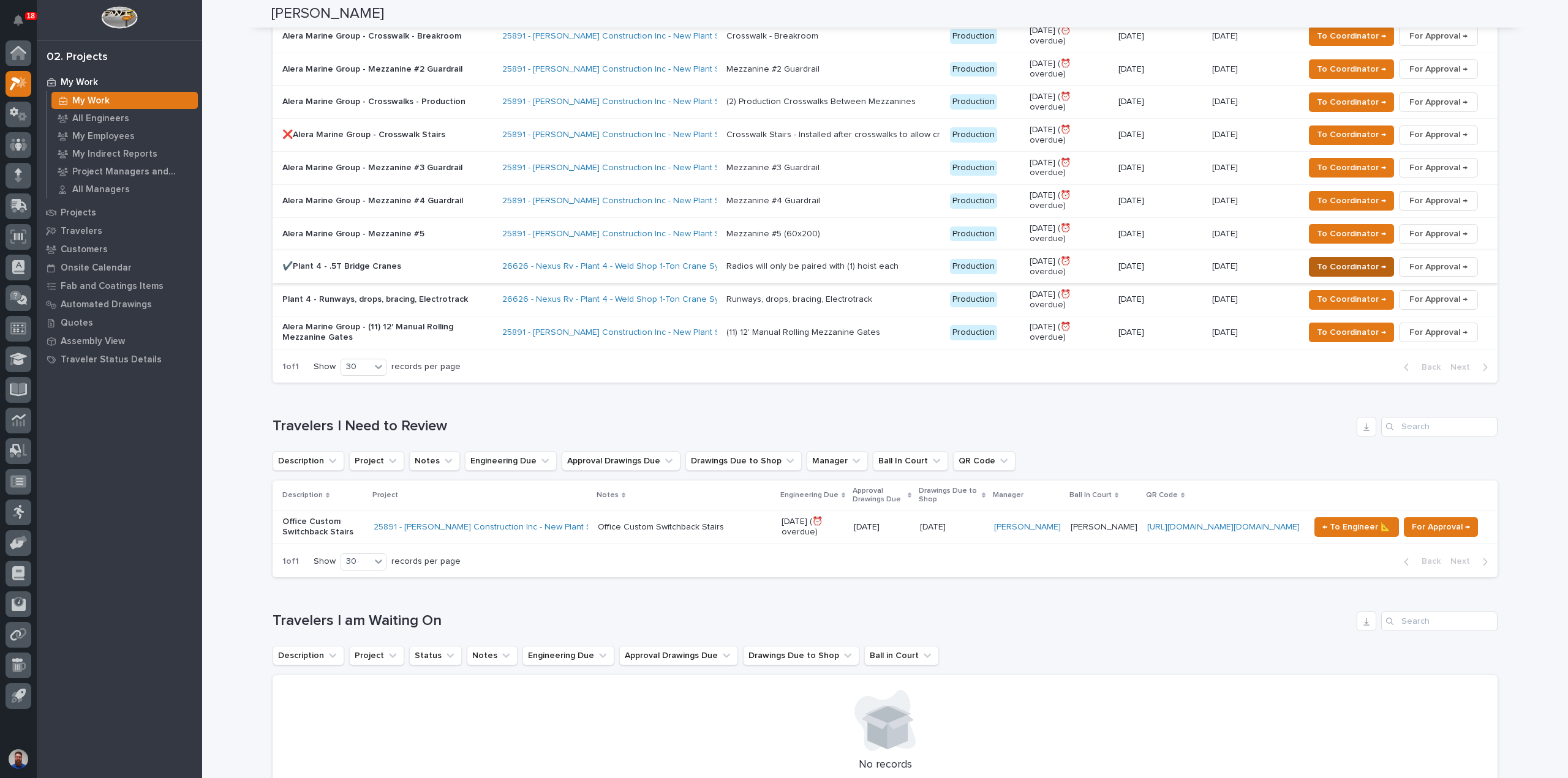
click at [1354, 259] on span "To Coordinator →" at bounding box center [1351, 267] width 69 height 15
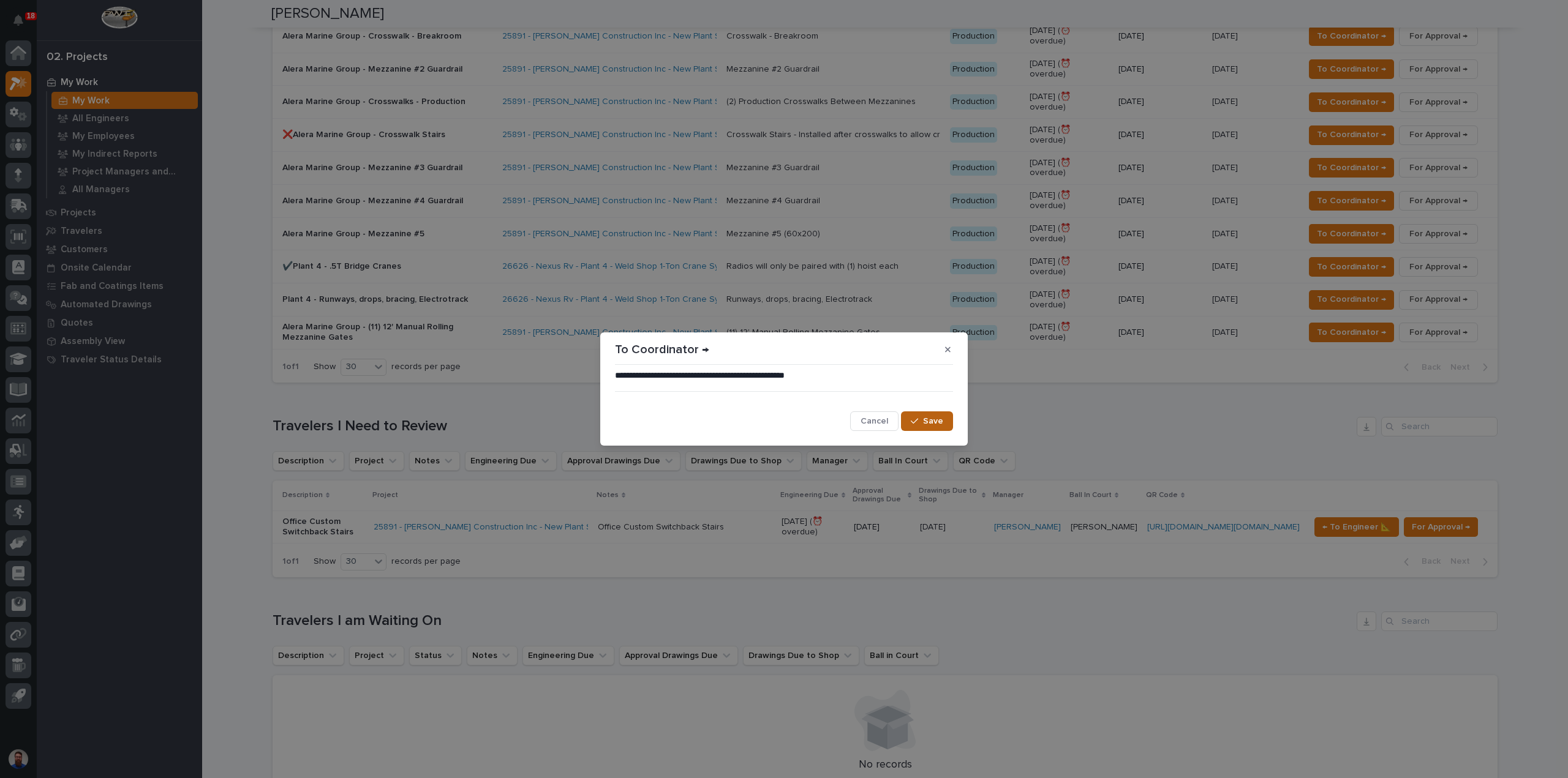
click at [927, 421] on span "Save" at bounding box center [933, 421] width 20 height 11
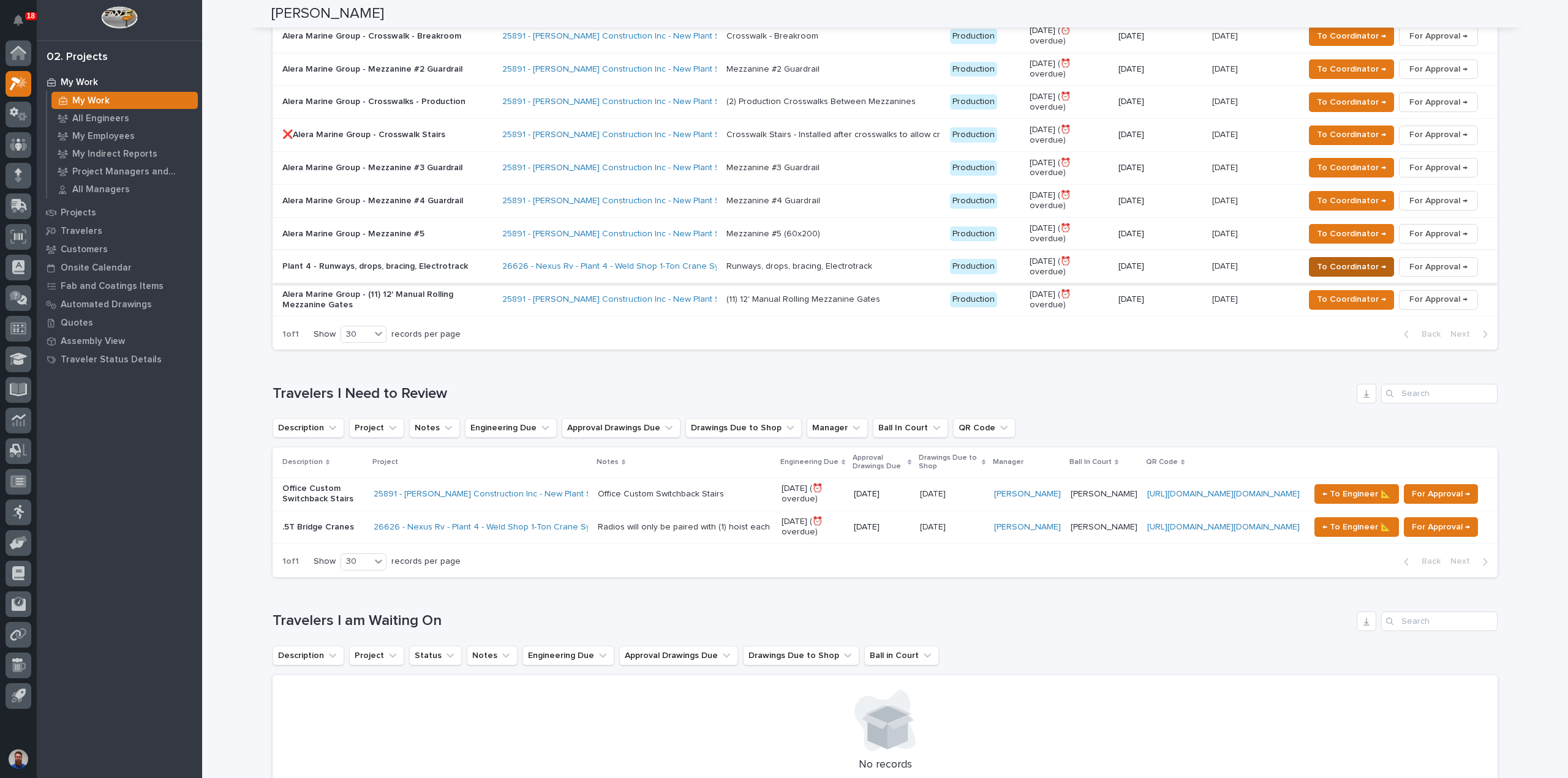
click at [1329, 259] on span "To Coordinator →" at bounding box center [1351, 267] width 69 height 15
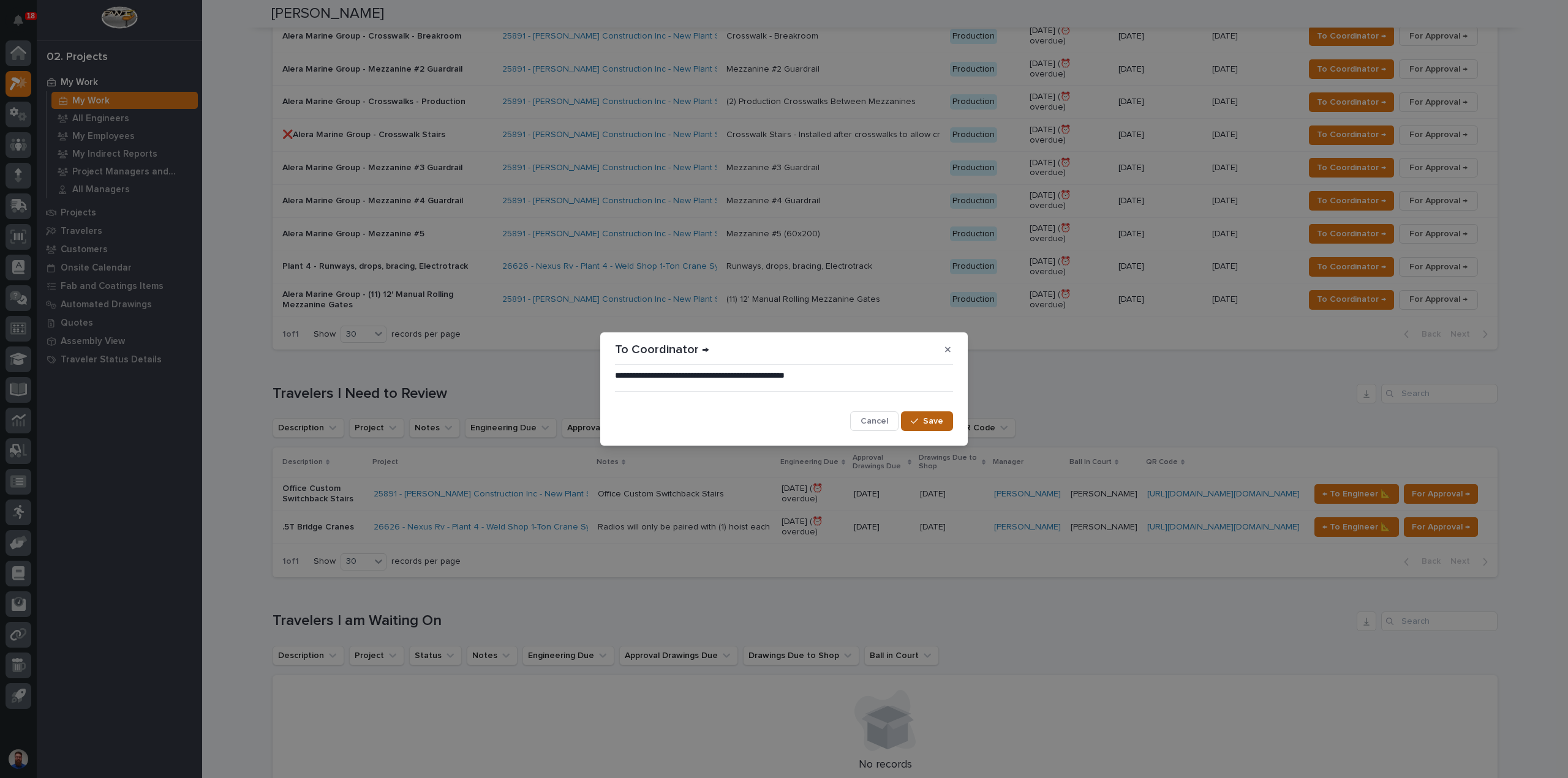
click at [922, 422] on div "button" at bounding box center [916, 421] width 12 height 9
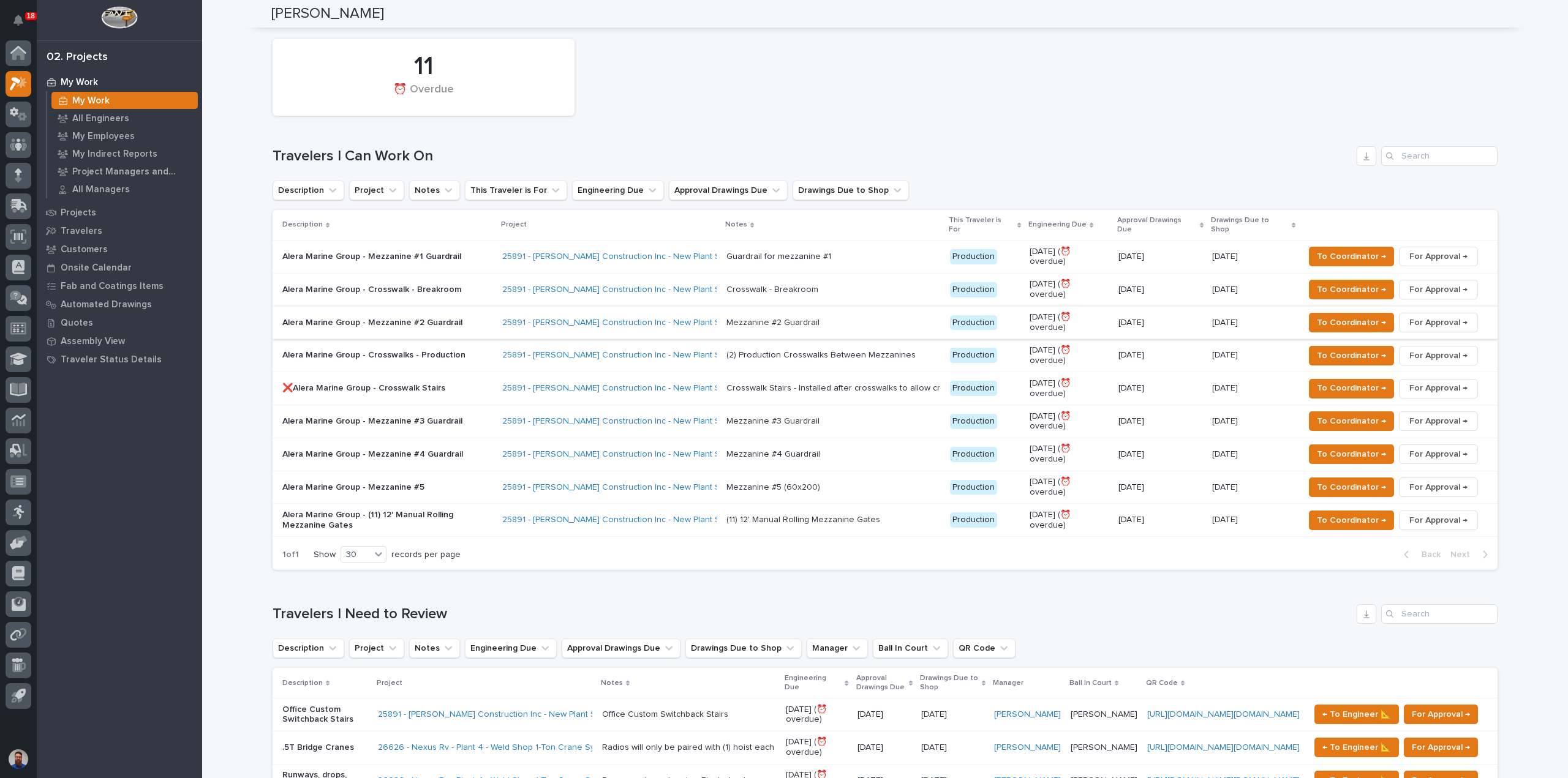
scroll to position [327, 0]
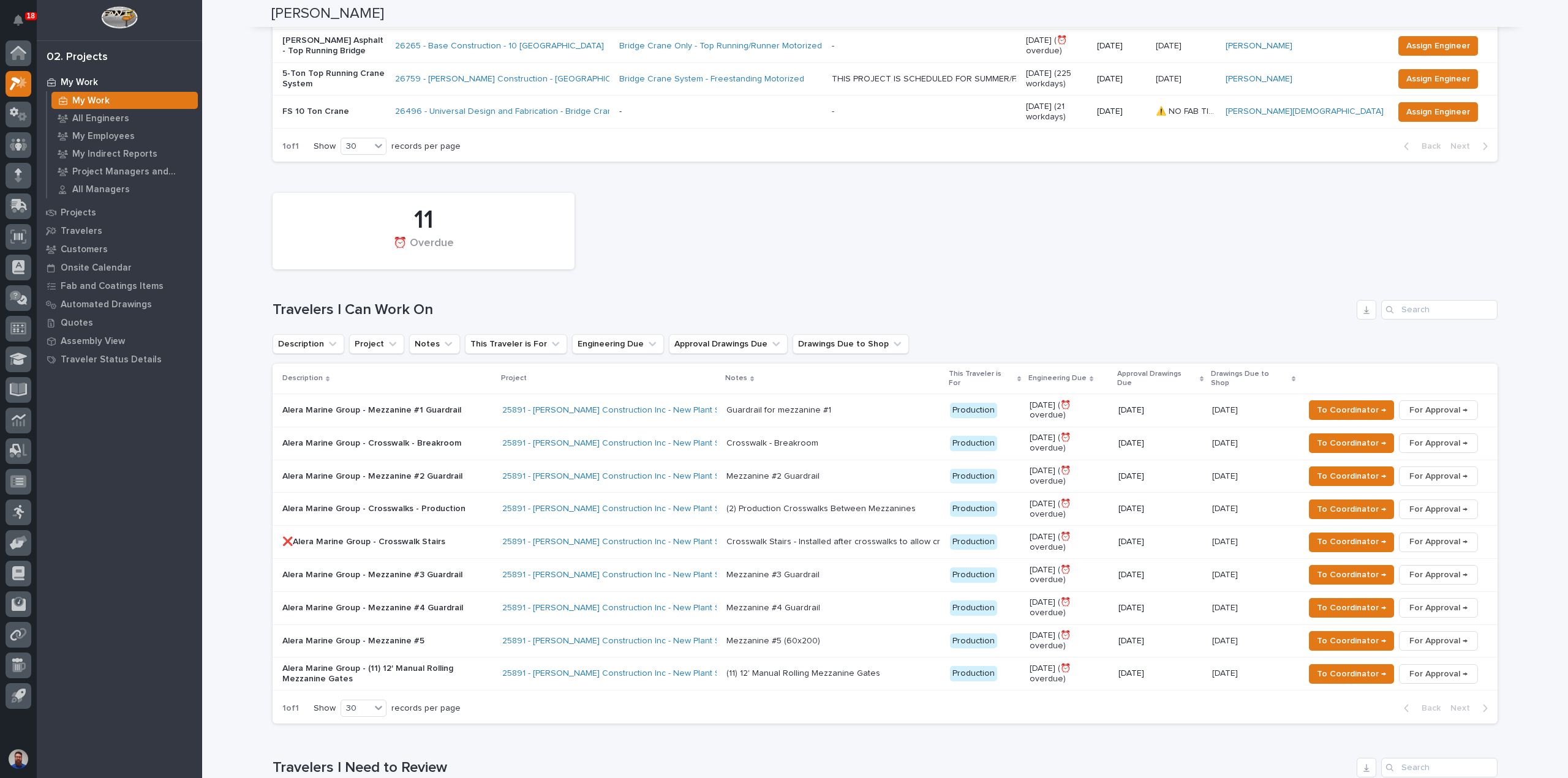
scroll to position [0, 0]
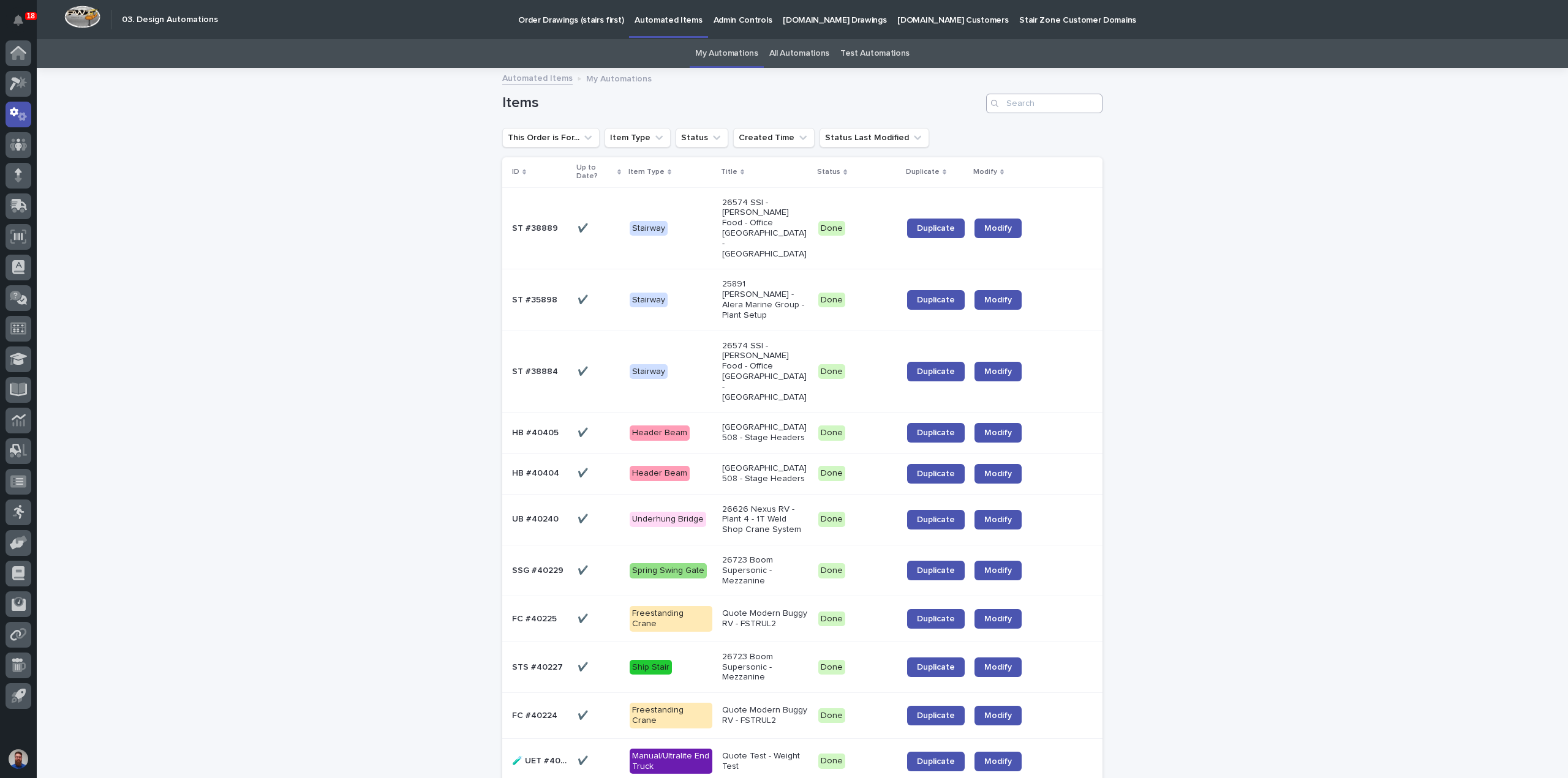
drag, startPoint x: 1056, startPoint y: 113, endPoint x: 1058, endPoint y: 106, distance: 7.3
click at [1057, 113] on div "Items" at bounding box center [803, 98] width 600 height 59
click at [1058, 106] on input "Search" at bounding box center [1044, 104] width 117 height 19
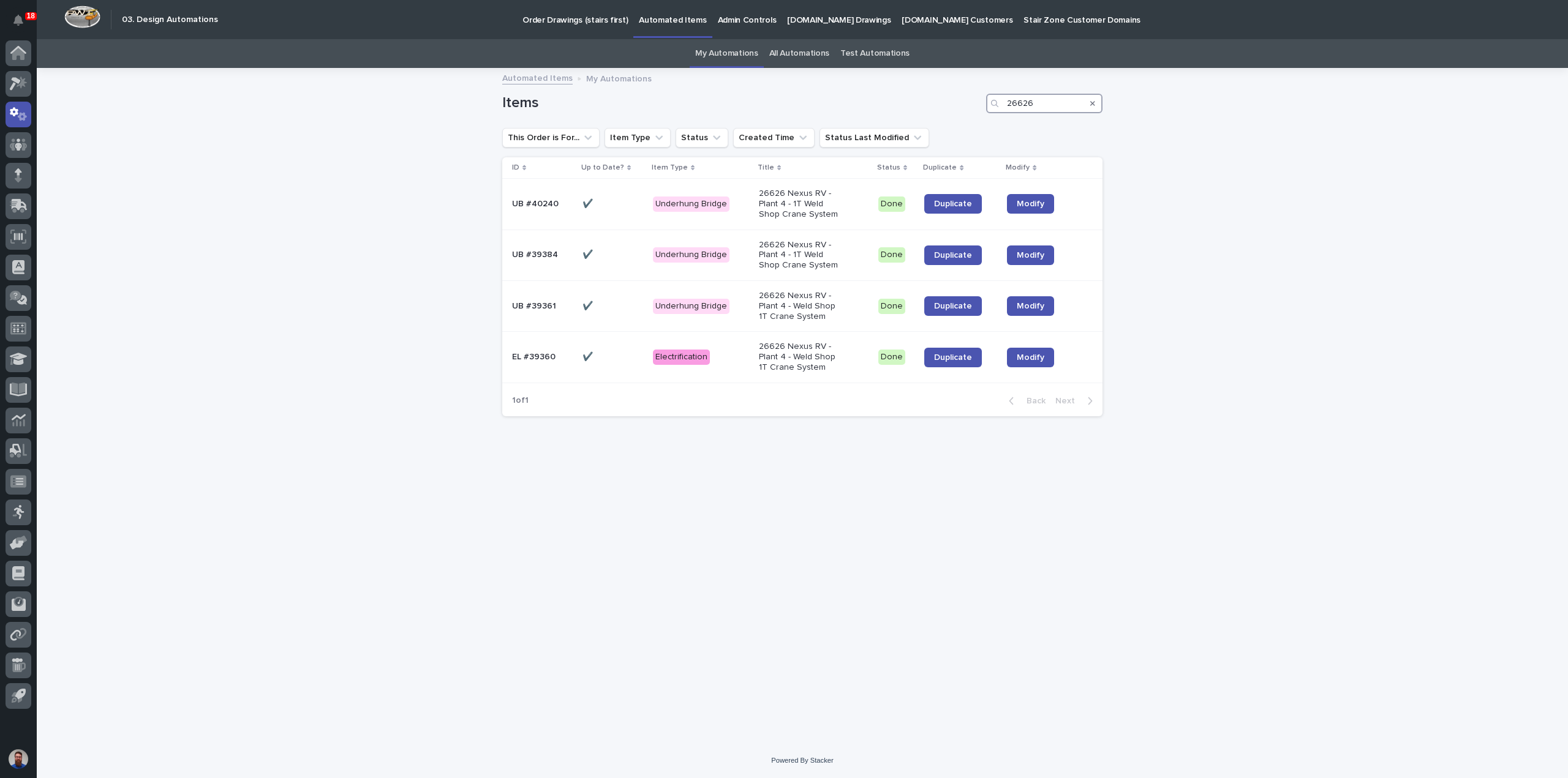
type input "26626"
click at [942, 359] on span "Duplicate" at bounding box center [953, 357] width 38 height 9
